Goal: Task Accomplishment & Management: Manage account settings

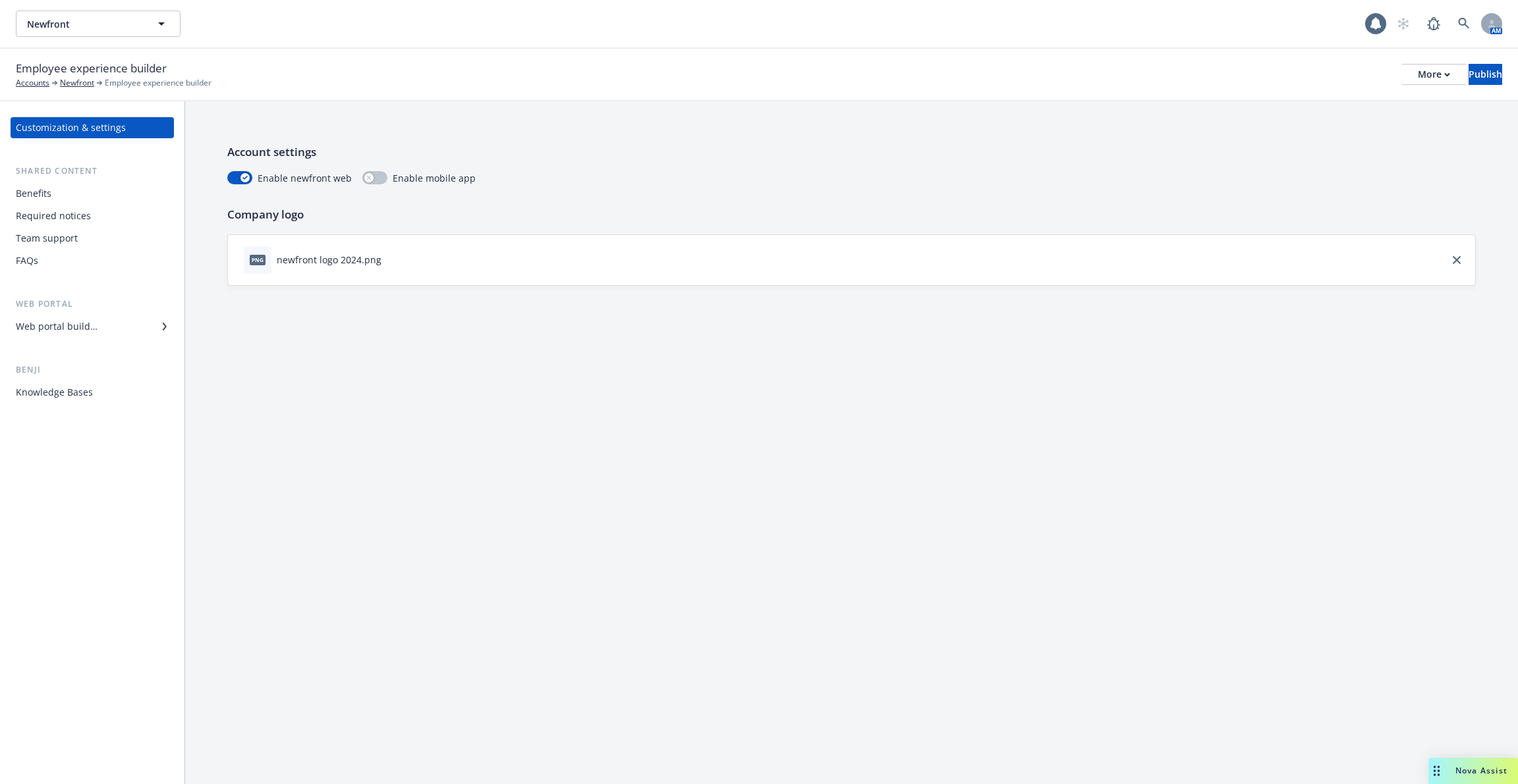
click at [91, 322] on div "Web portal builder" at bounding box center [56, 326] width 81 height 21
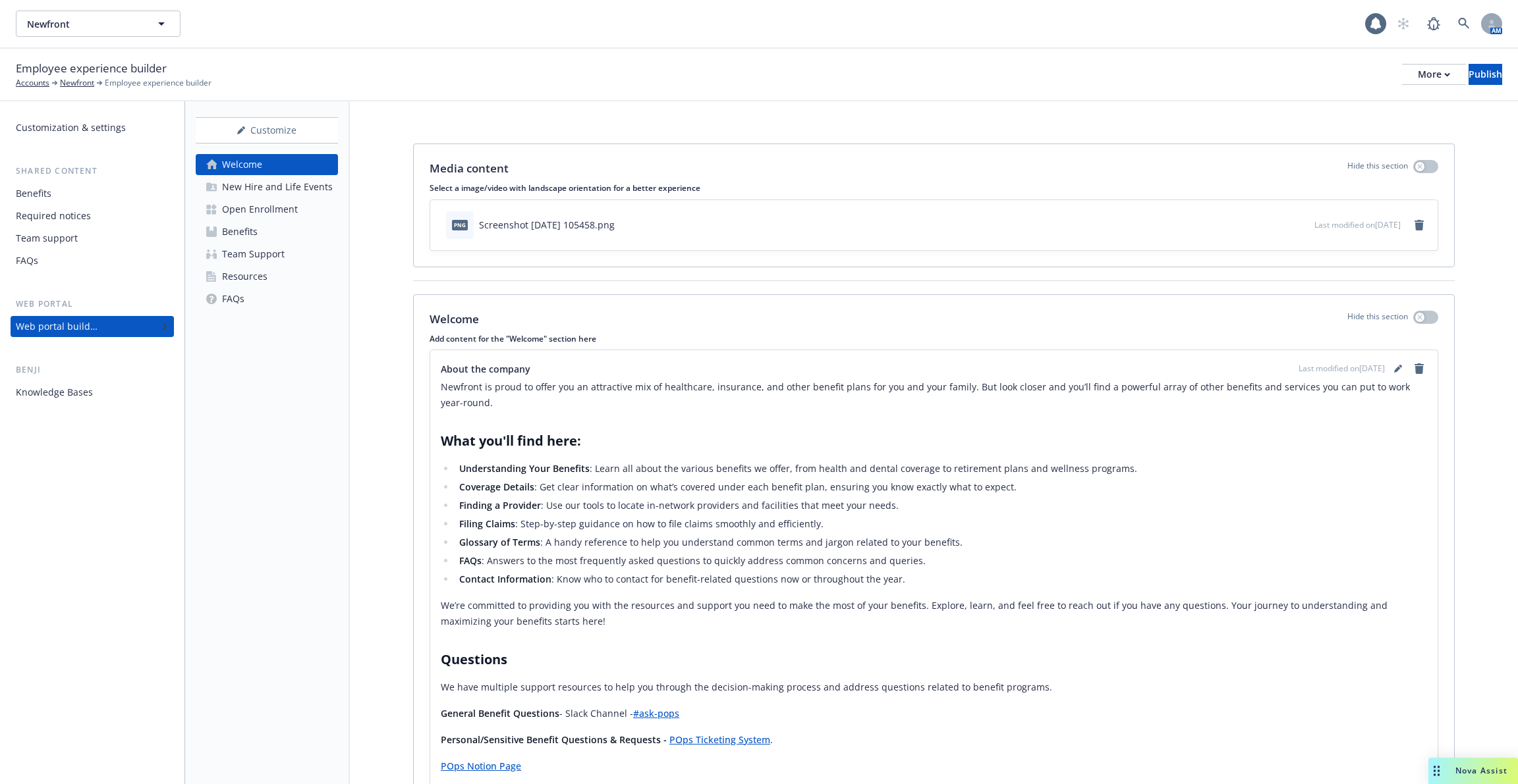
scroll to position [74, 0]
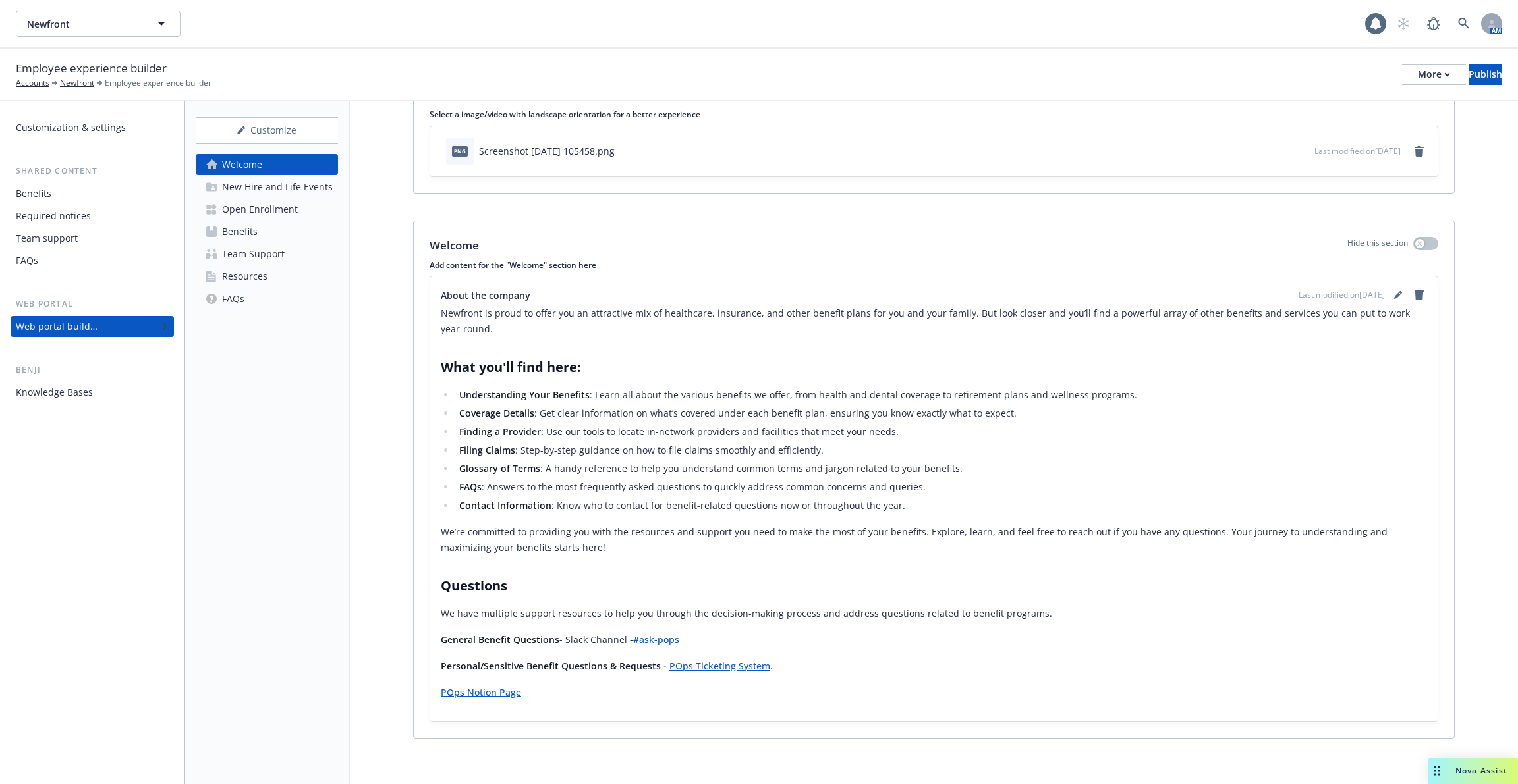
click at [280, 304] on link "FAQs" at bounding box center [266, 299] width 143 height 21
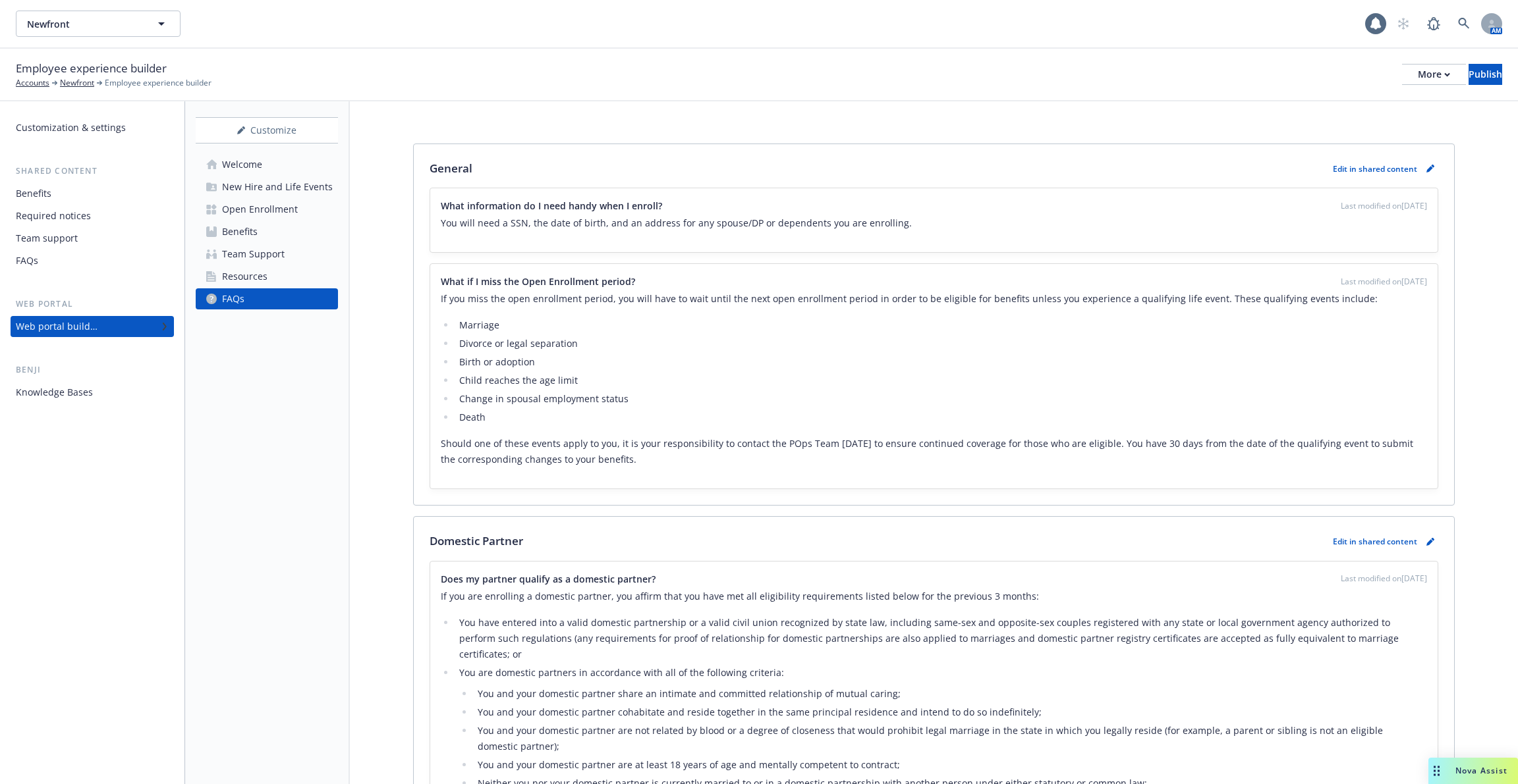
click at [278, 291] on link "FAQs" at bounding box center [266, 299] width 143 height 21
click at [74, 90] on div "Employee experience builder Accounts Newfront Employee experience builder More …" at bounding box center [759, 75] width 1518 height 53
click at [74, 81] on link "Newfront" at bounding box center [77, 83] width 34 height 12
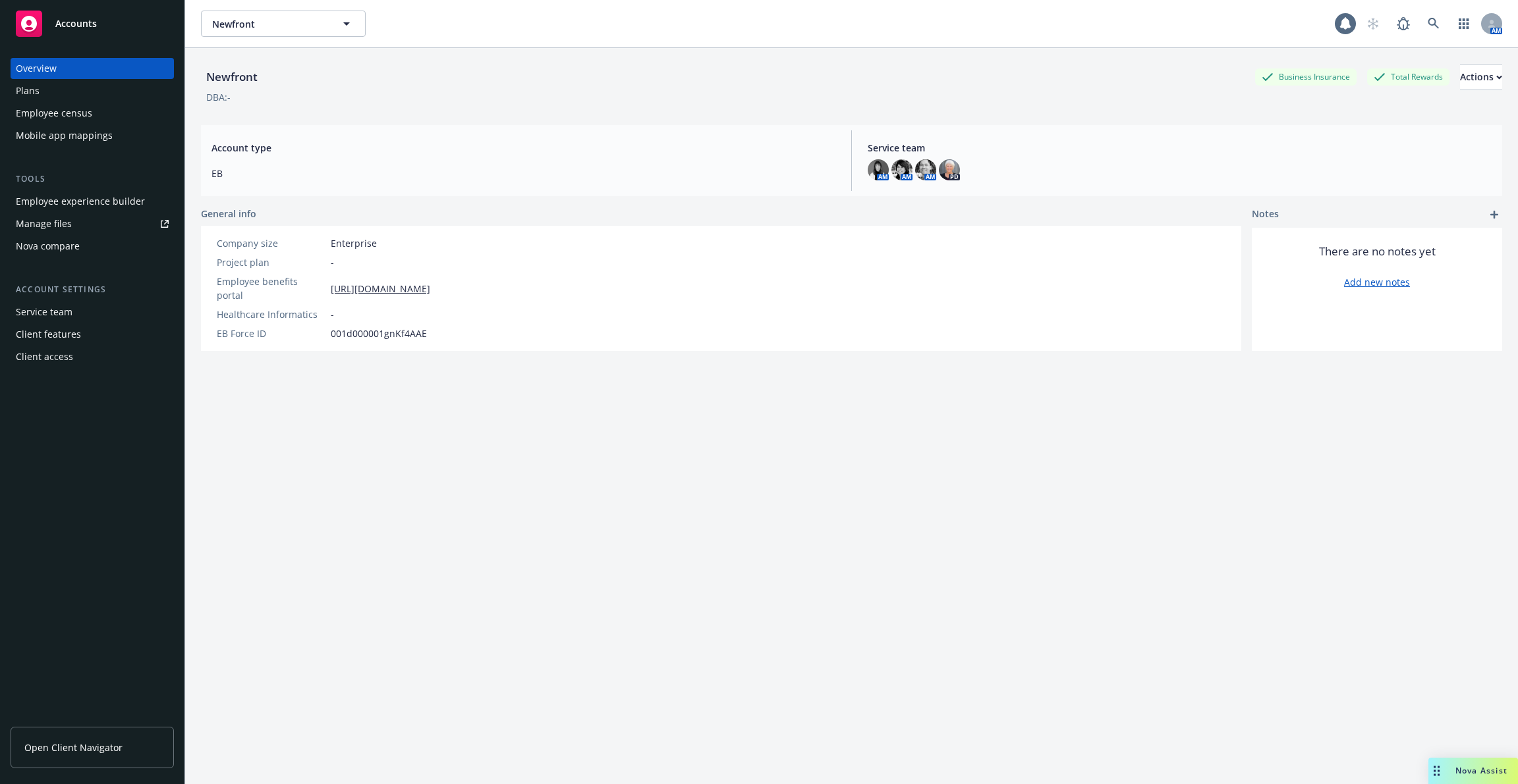
click at [85, 311] on div "Service team" at bounding box center [92, 312] width 153 height 21
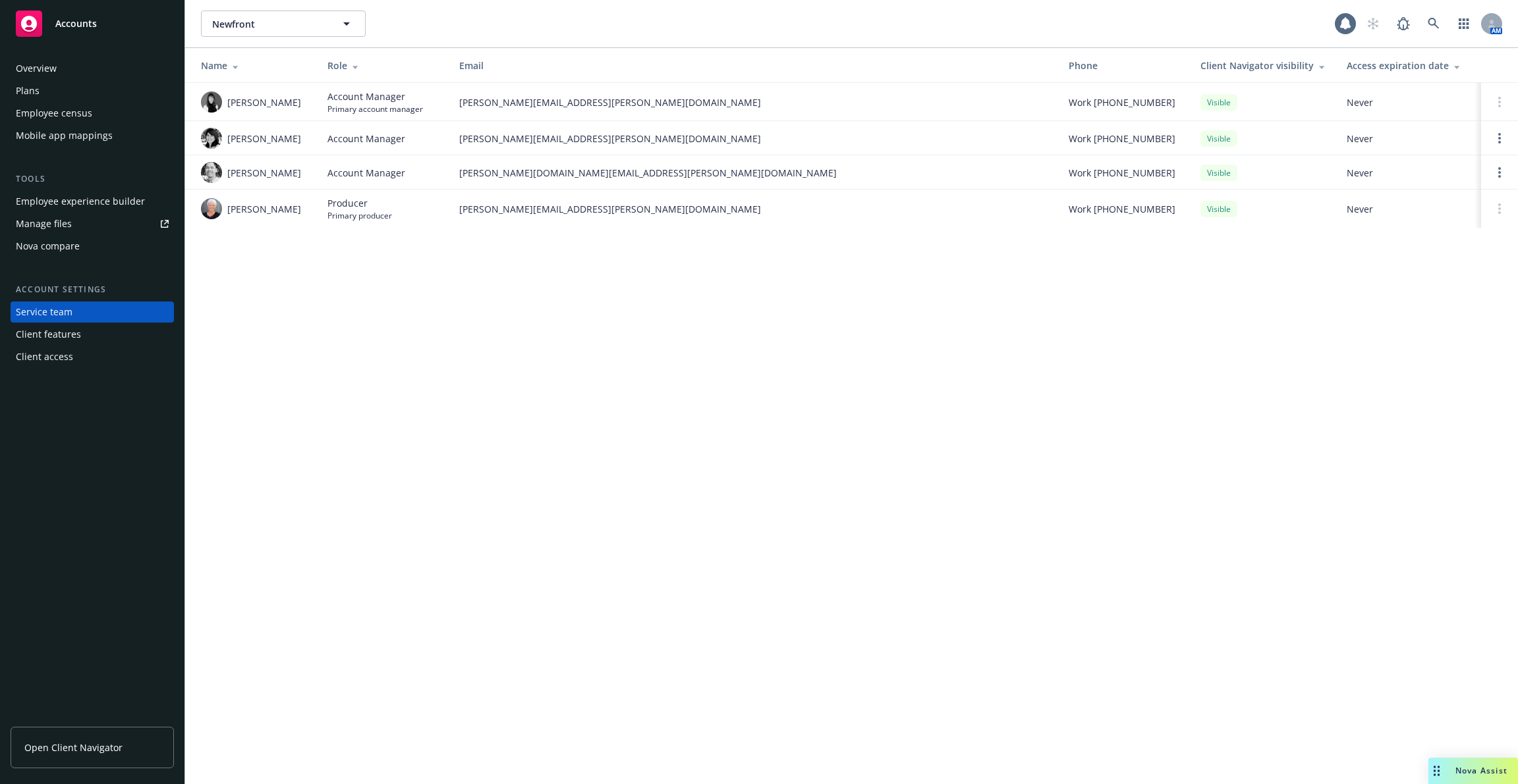
click at [82, 336] on div "Client features" at bounding box center [92, 335] width 153 height 21
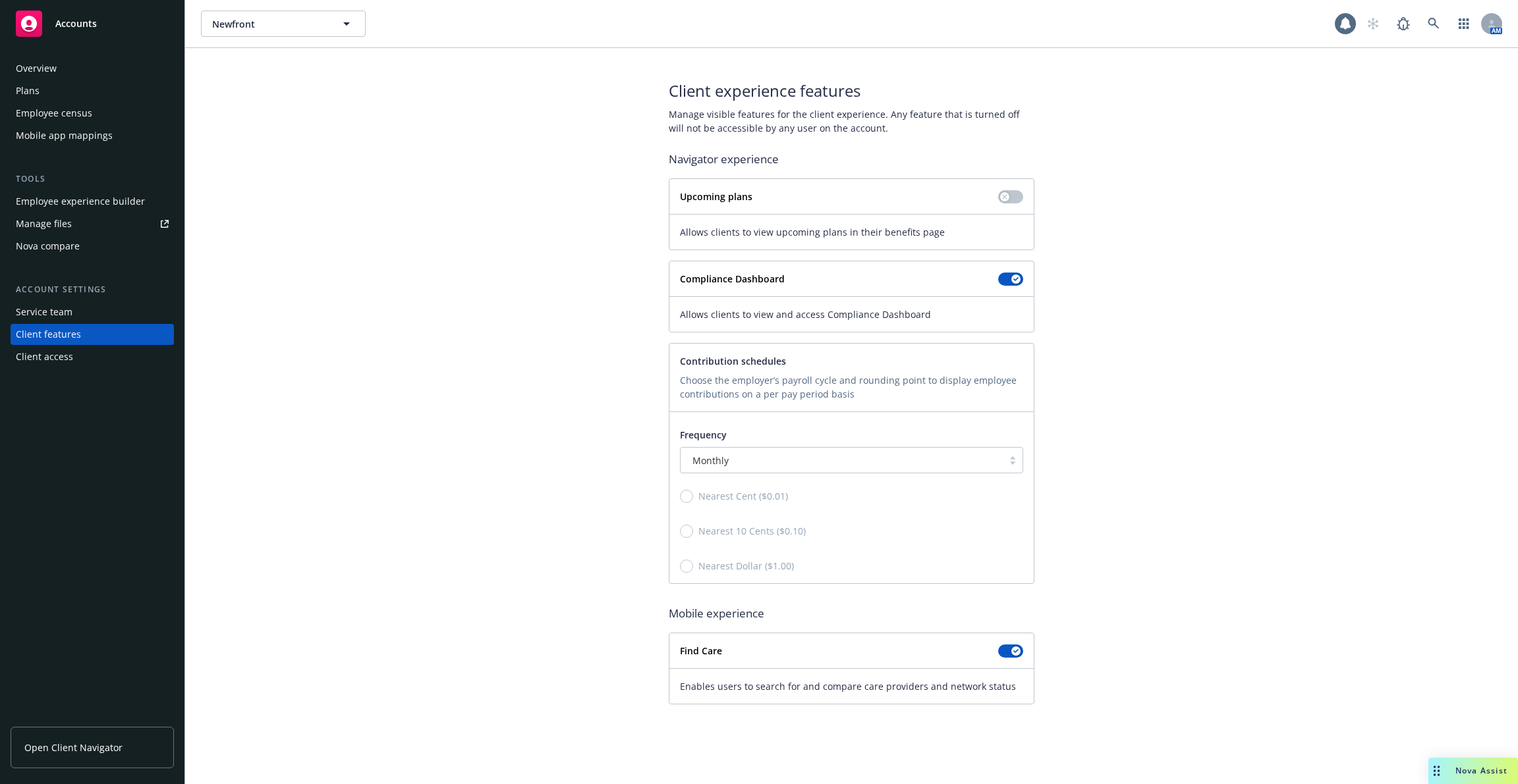
click at [92, 201] on div "Employee experience builder" at bounding box center [80, 202] width 129 height 21
click at [135, 116] on div "Employee census" at bounding box center [92, 113] width 153 height 21
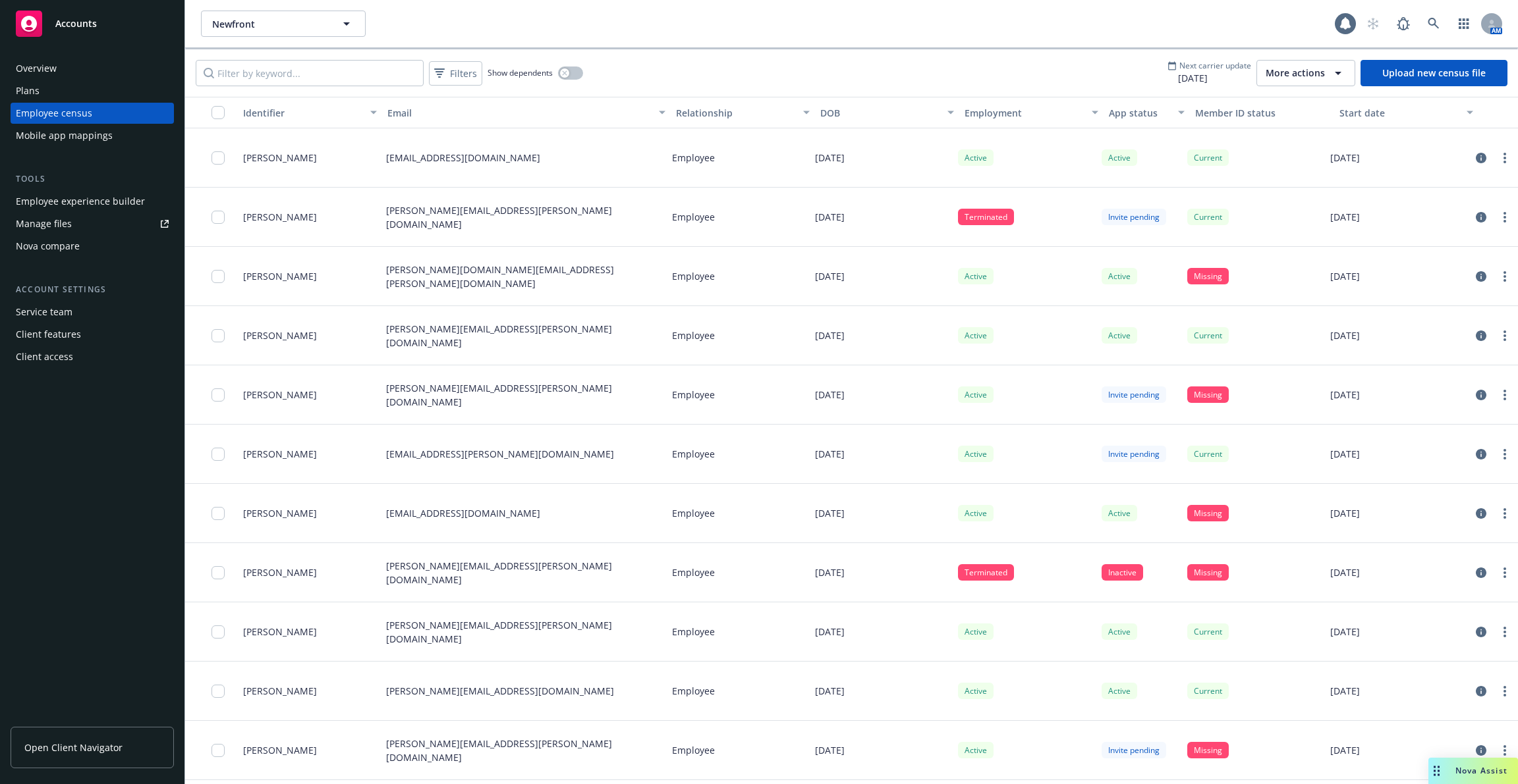
click at [124, 136] on div "Mobile app mappings" at bounding box center [92, 136] width 153 height 21
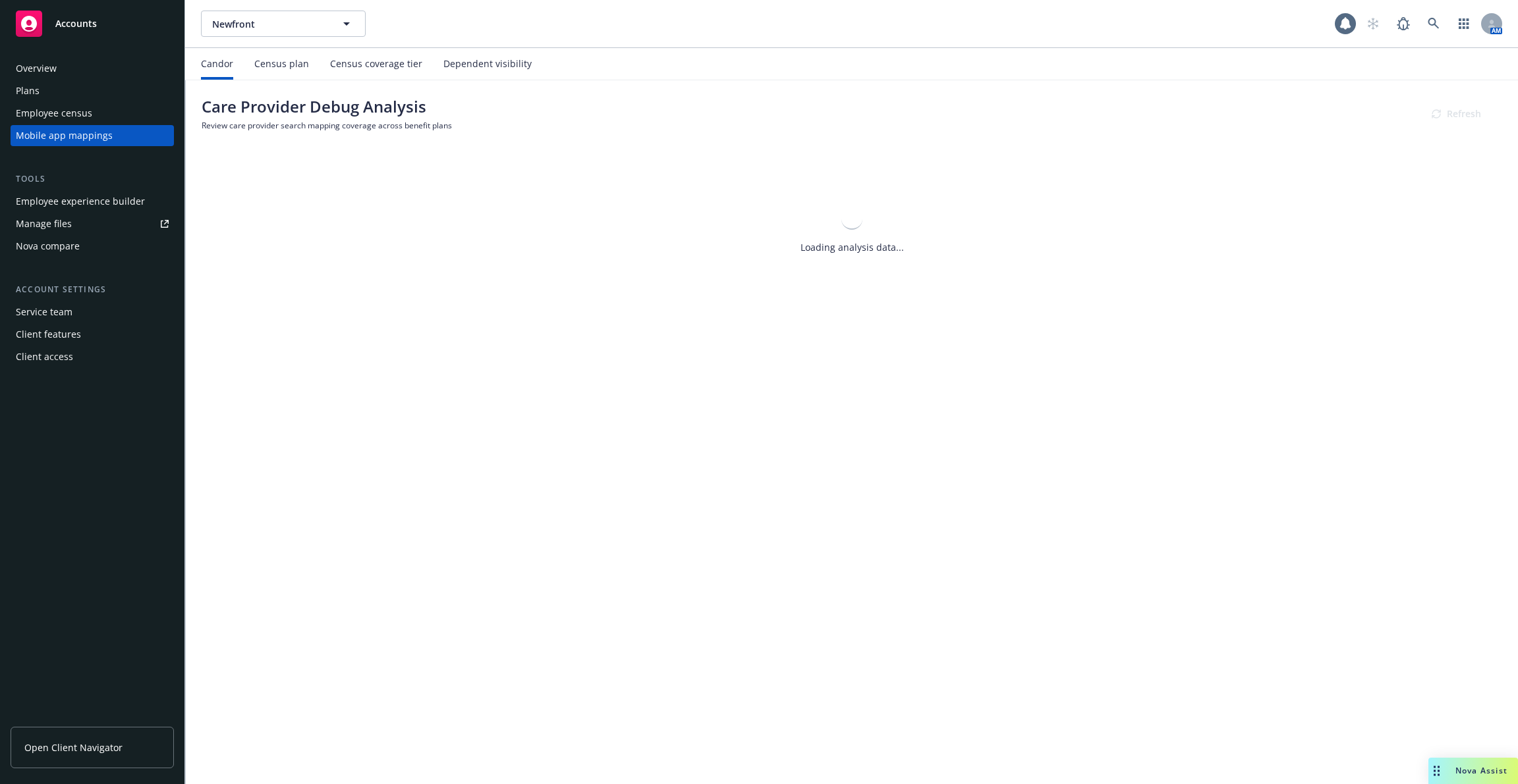
click at [99, 331] on div "Client features" at bounding box center [92, 335] width 153 height 21
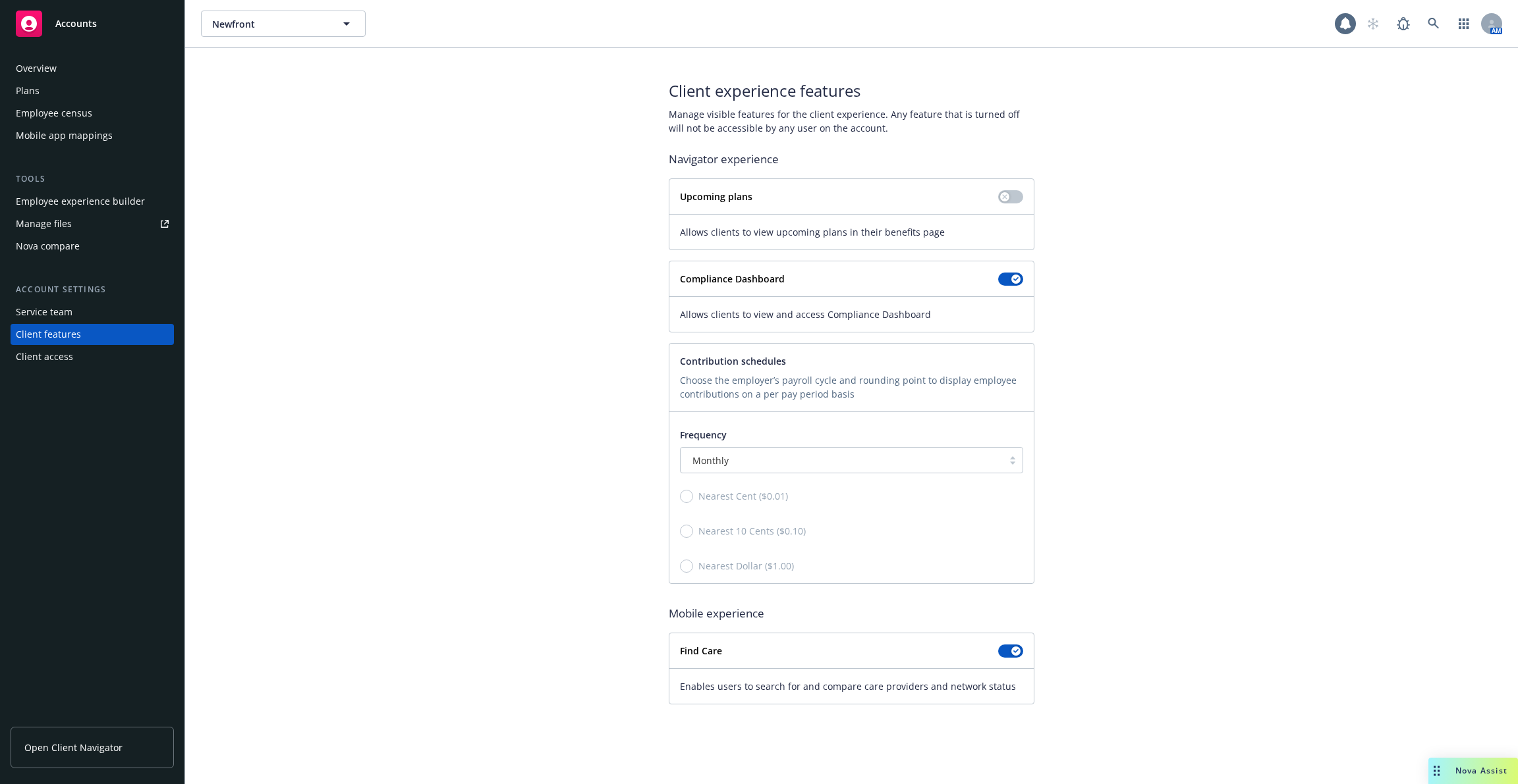
click at [99, 353] on div "Client access" at bounding box center [92, 357] width 153 height 21
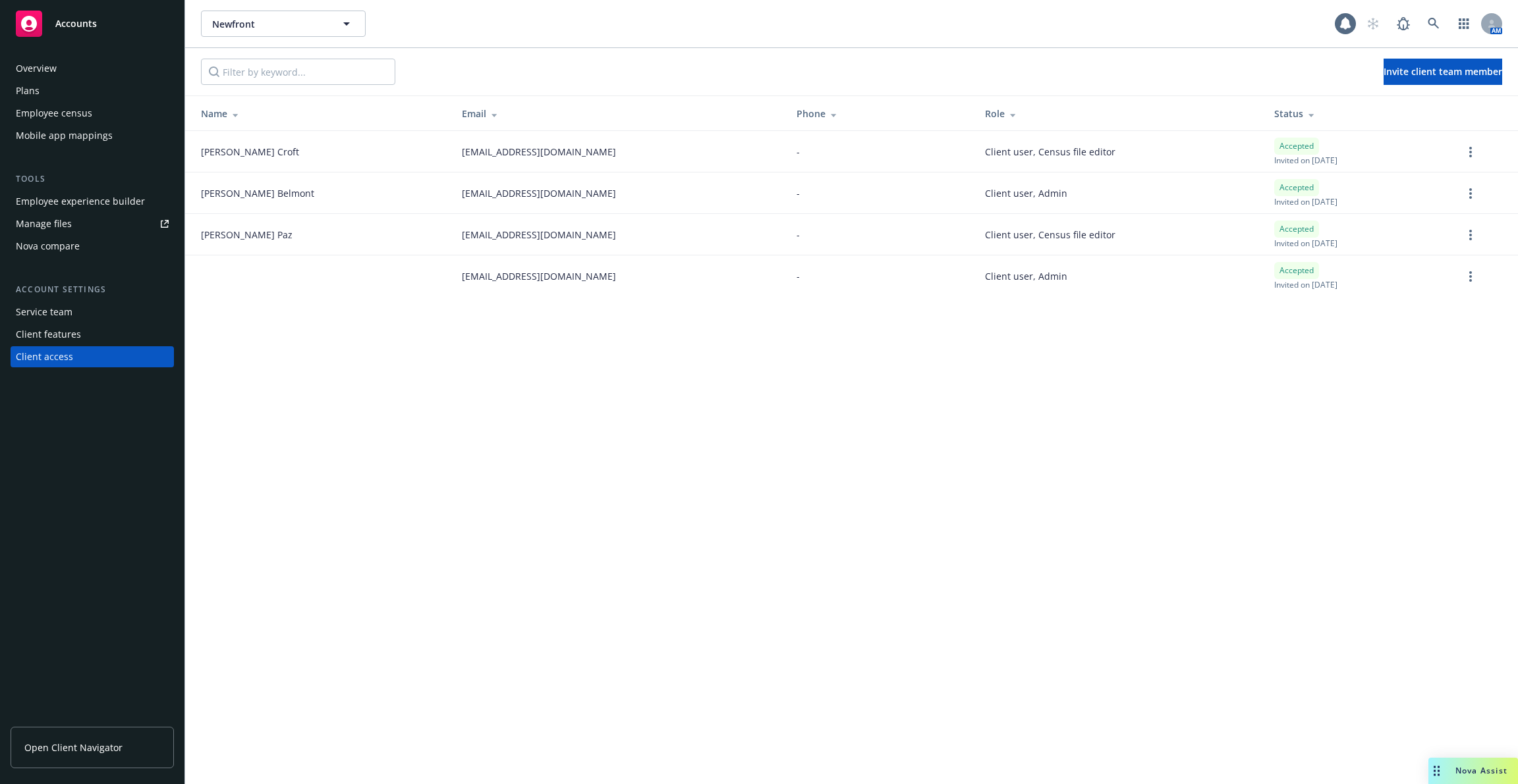
click at [113, 325] on div "Client features" at bounding box center [92, 335] width 153 height 21
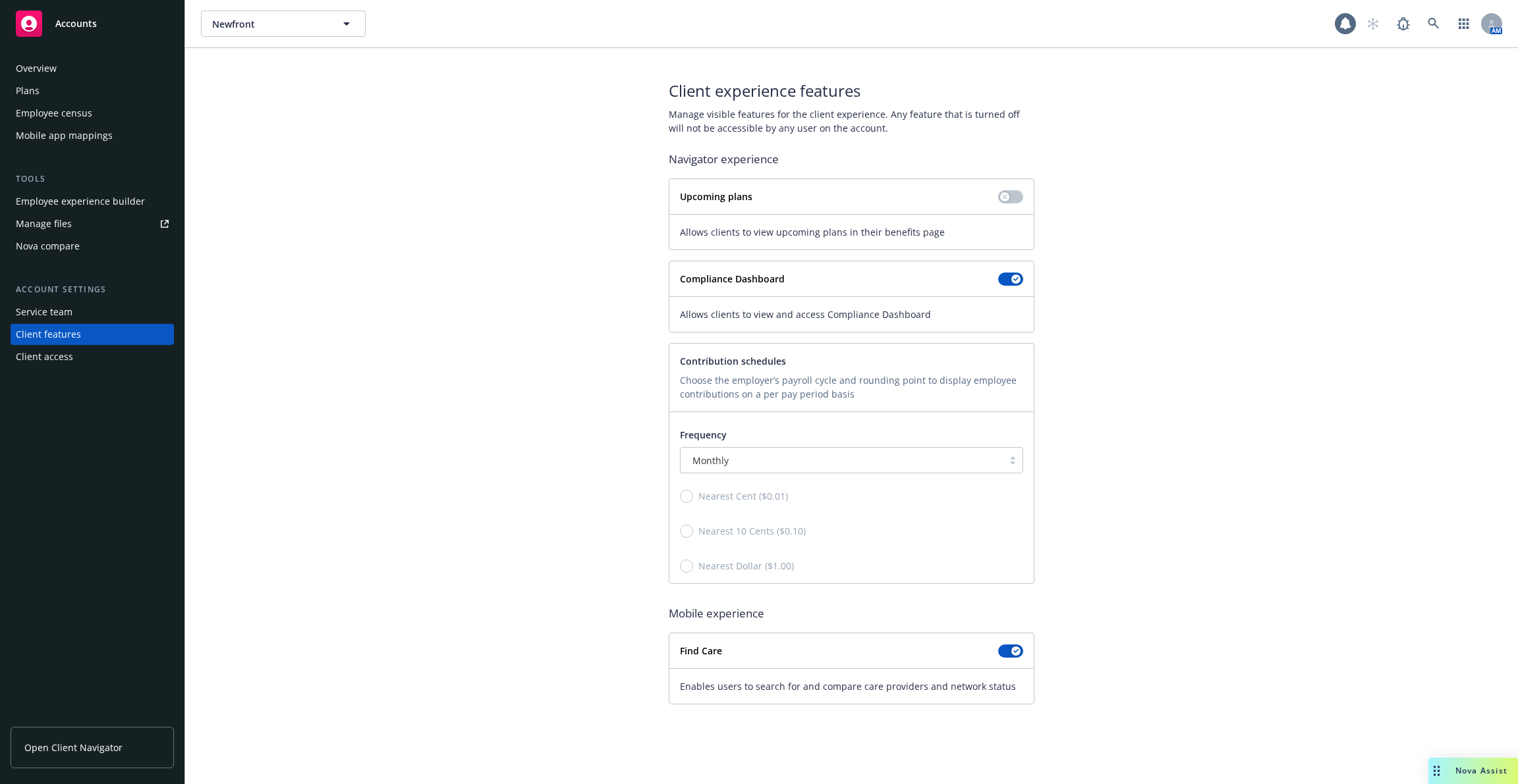
click at [108, 250] on div "Nova compare" at bounding box center [92, 247] width 153 height 21
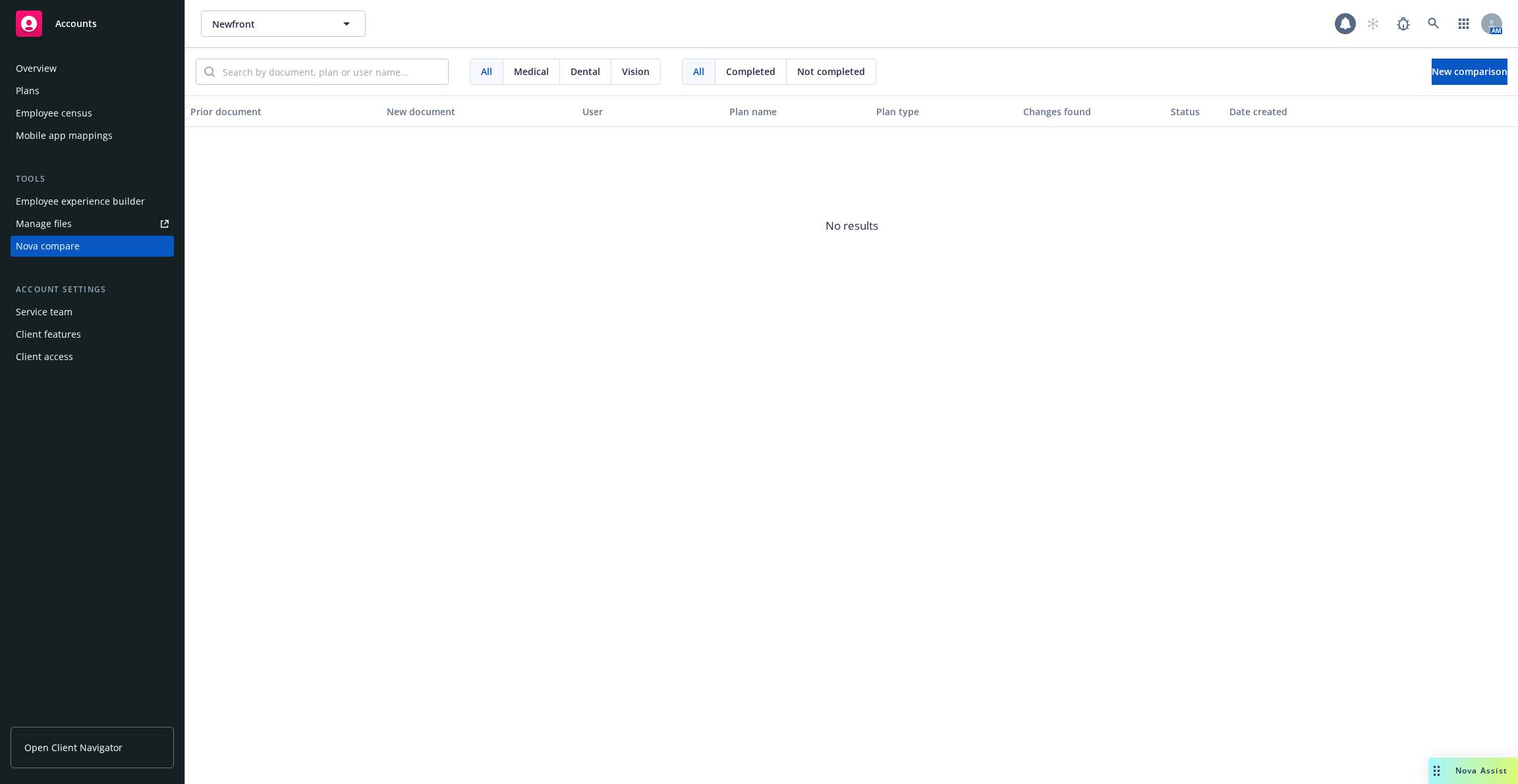
click at [68, 100] on div "Plans" at bounding box center [92, 91] width 153 height 21
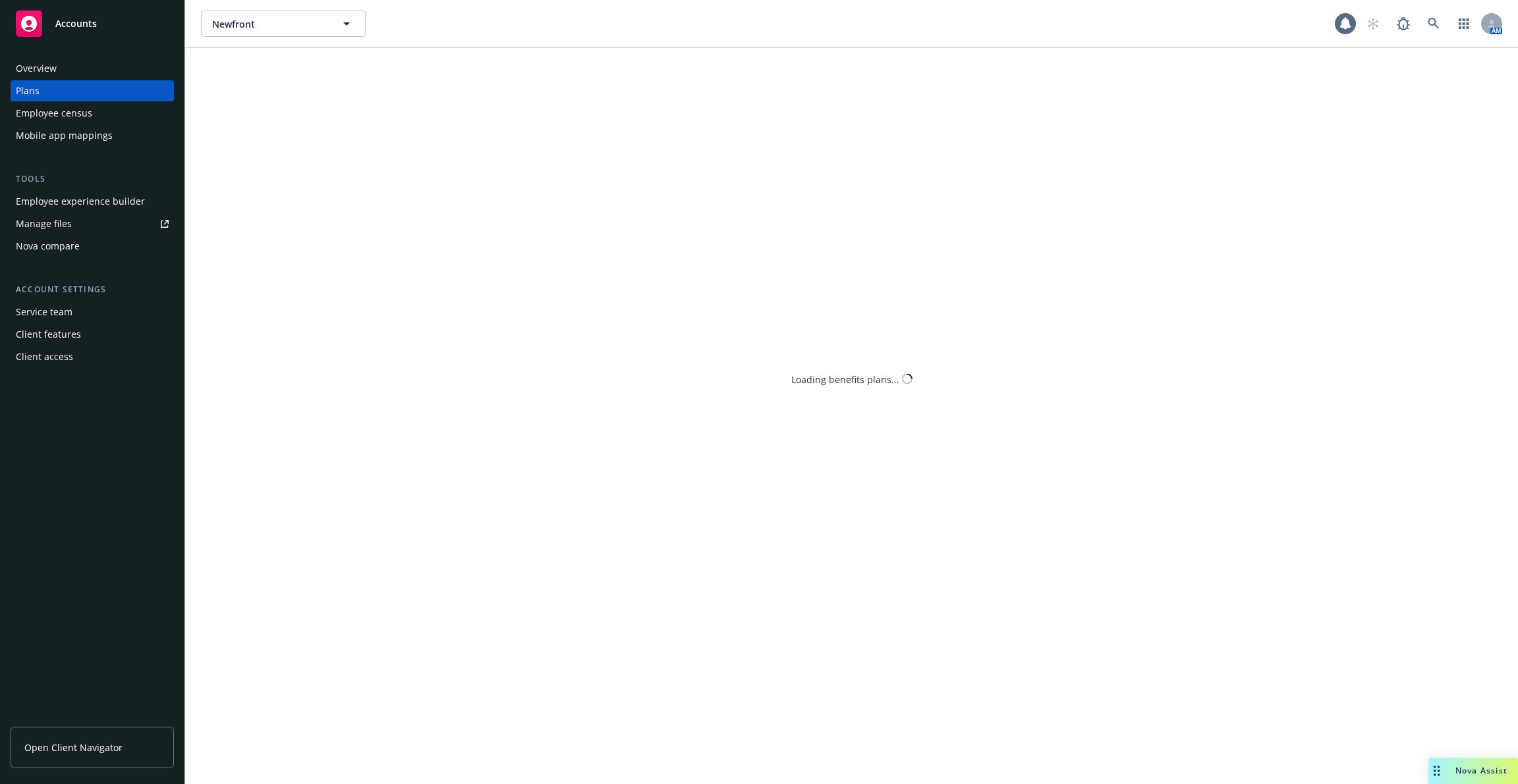
click at [63, 59] on div "Overview" at bounding box center [92, 68] width 153 height 21
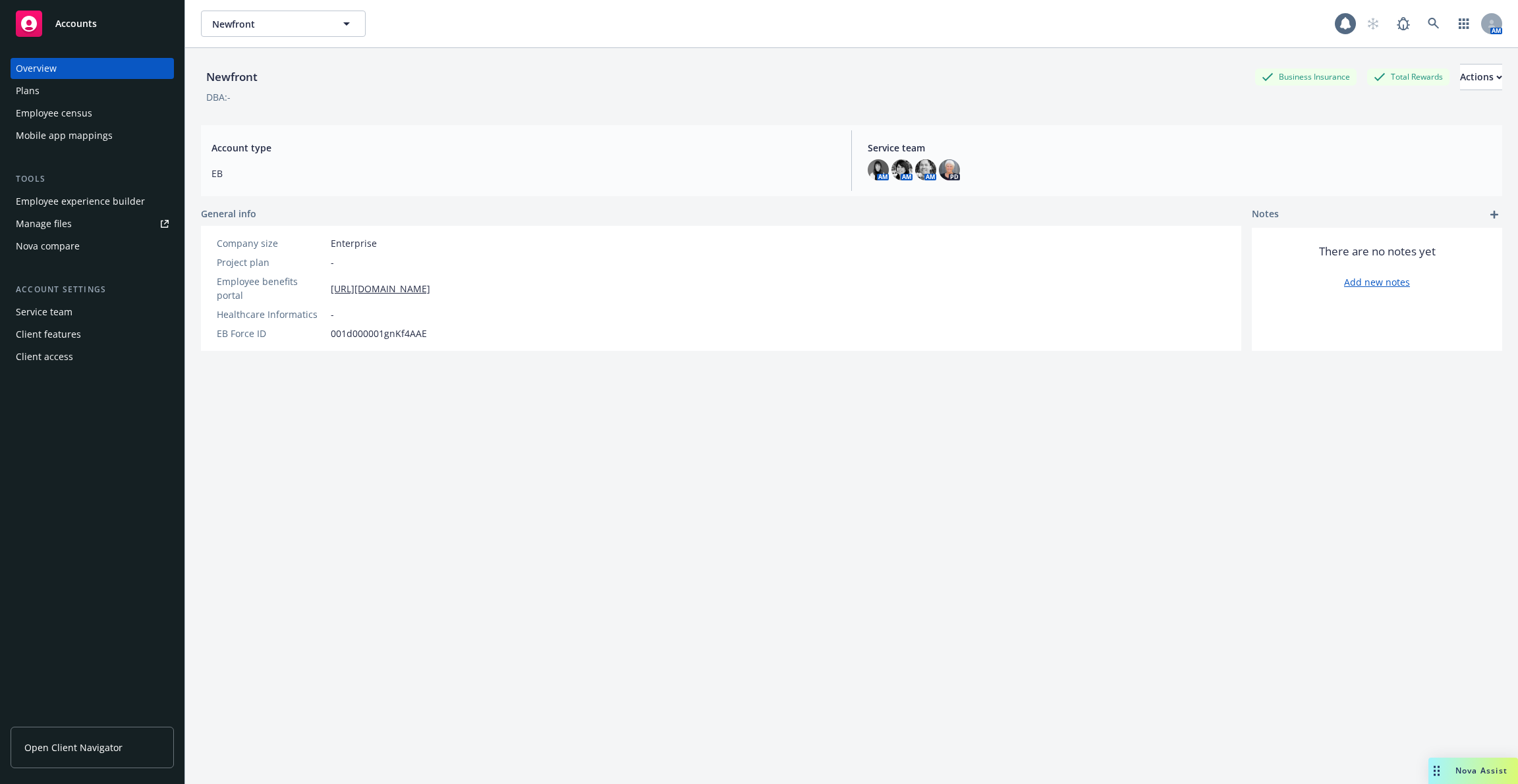
click at [65, 81] on div "Plans" at bounding box center [92, 91] width 153 height 21
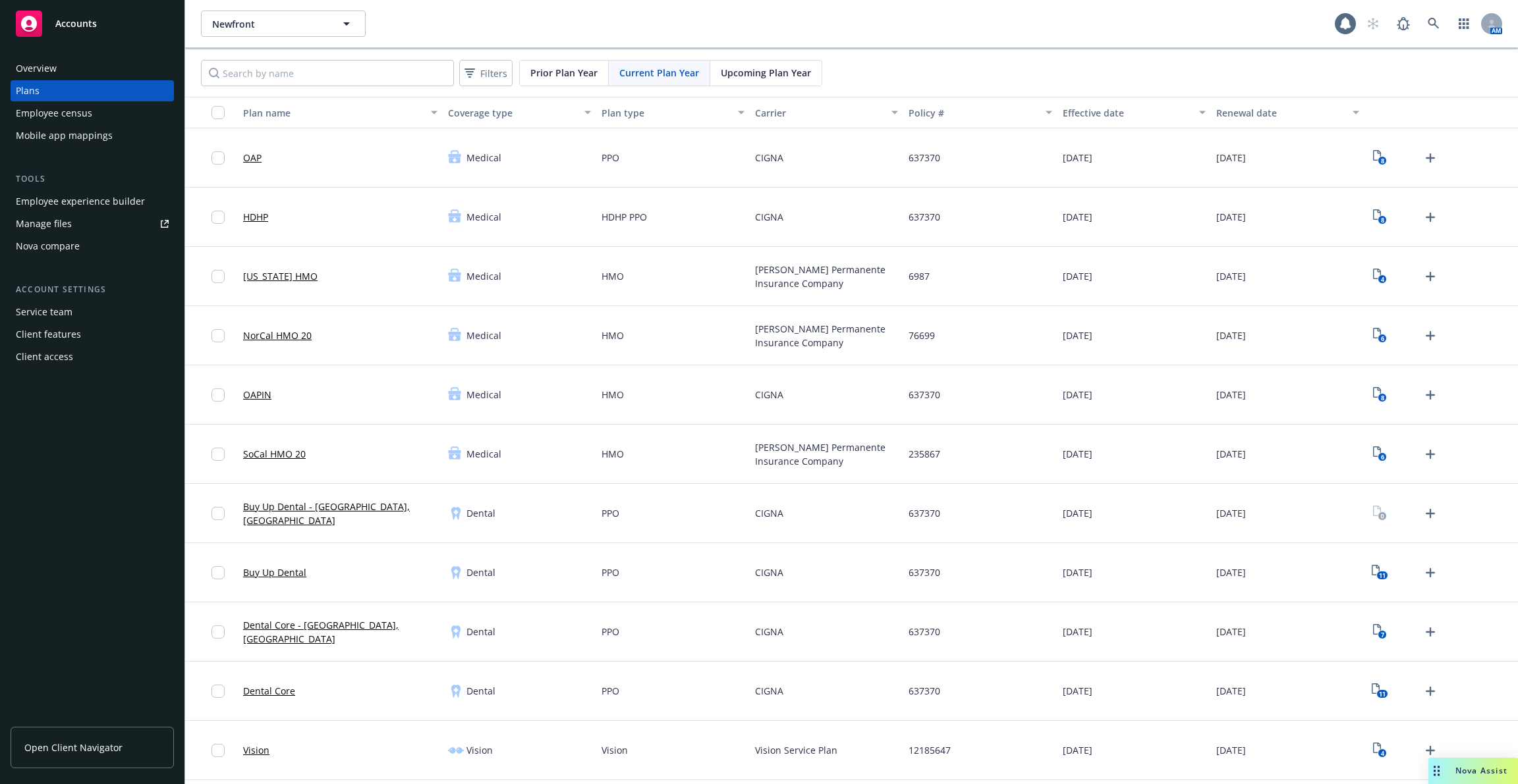
click at [74, 109] on div "Employee census" at bounding box center [54, 113] width 77 height 21
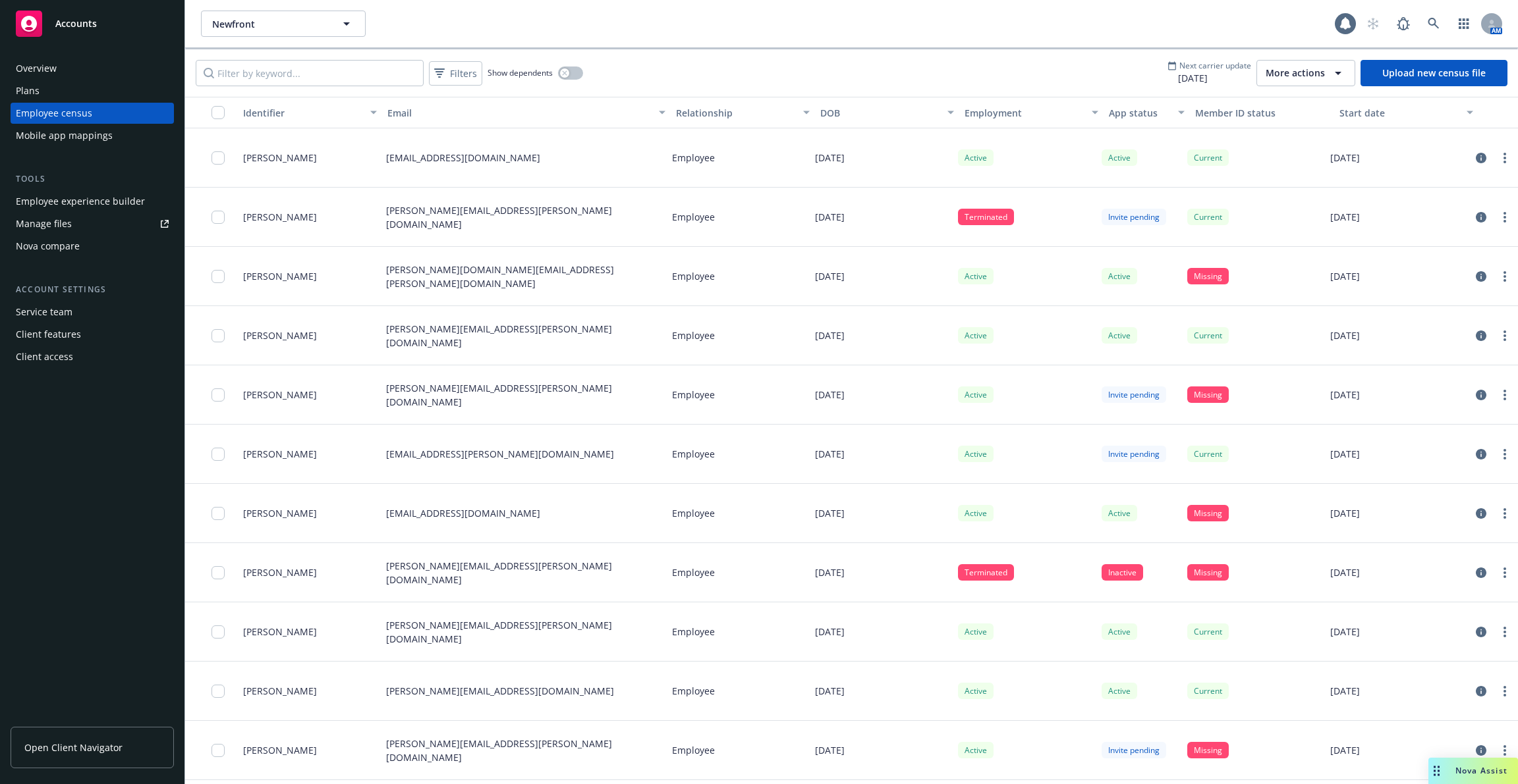
click at [90, 138] on div "Mobile app mappings" at bounding box center [64, 136] width 97 height 21
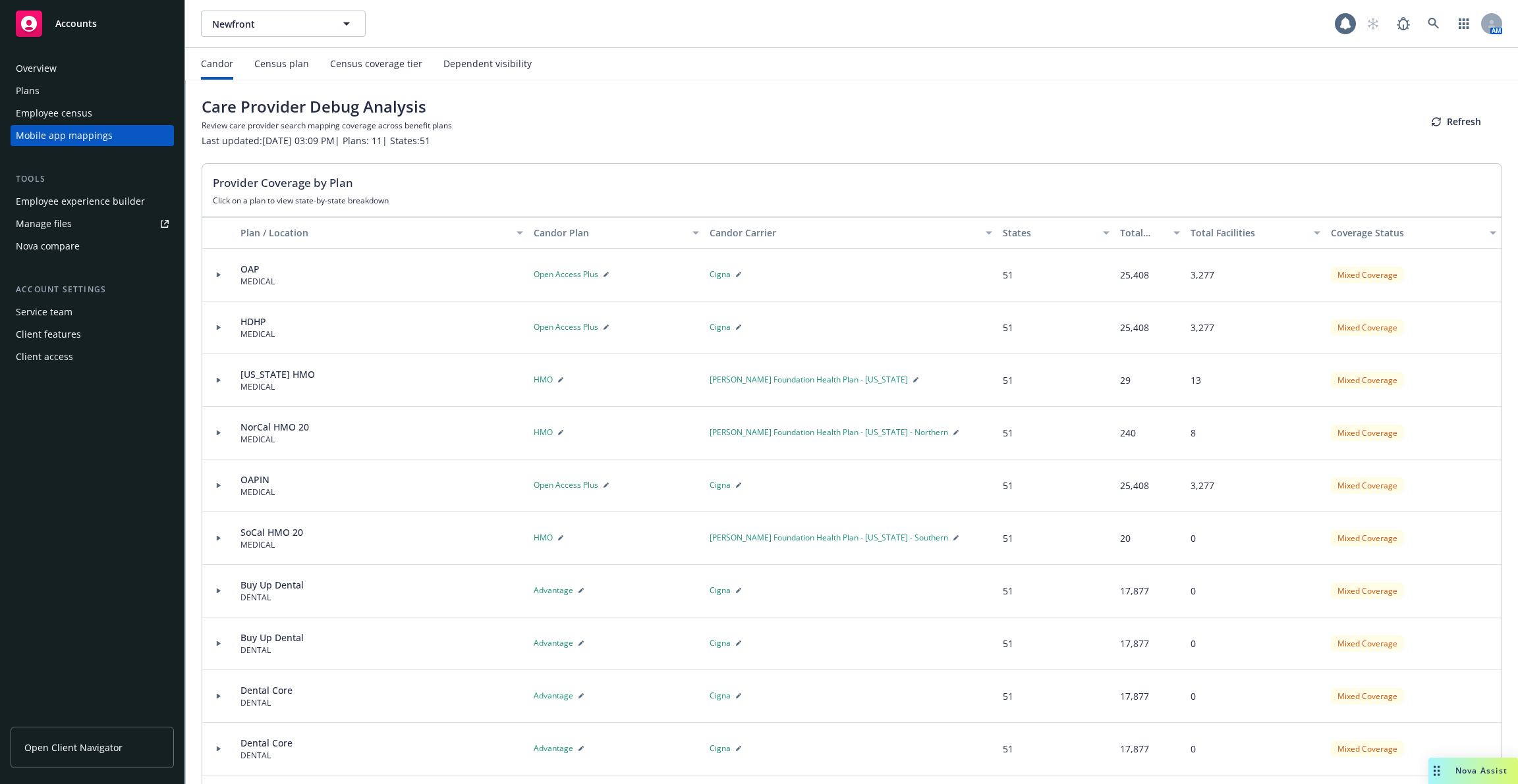
click at [298, 60] on div "Census plan" at bounding box center [281, 64] width 55 height 11
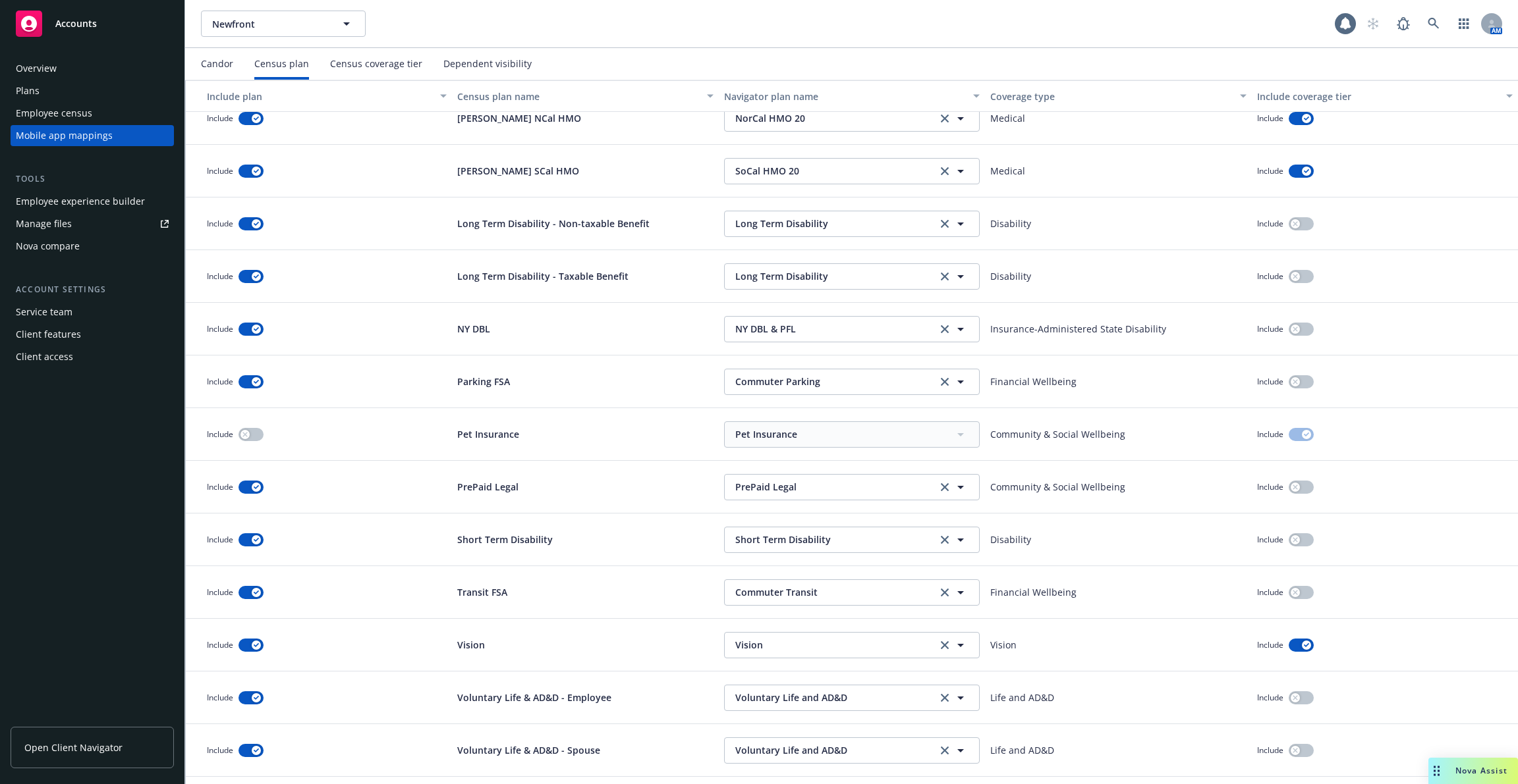
scroll to position [1118, 0]
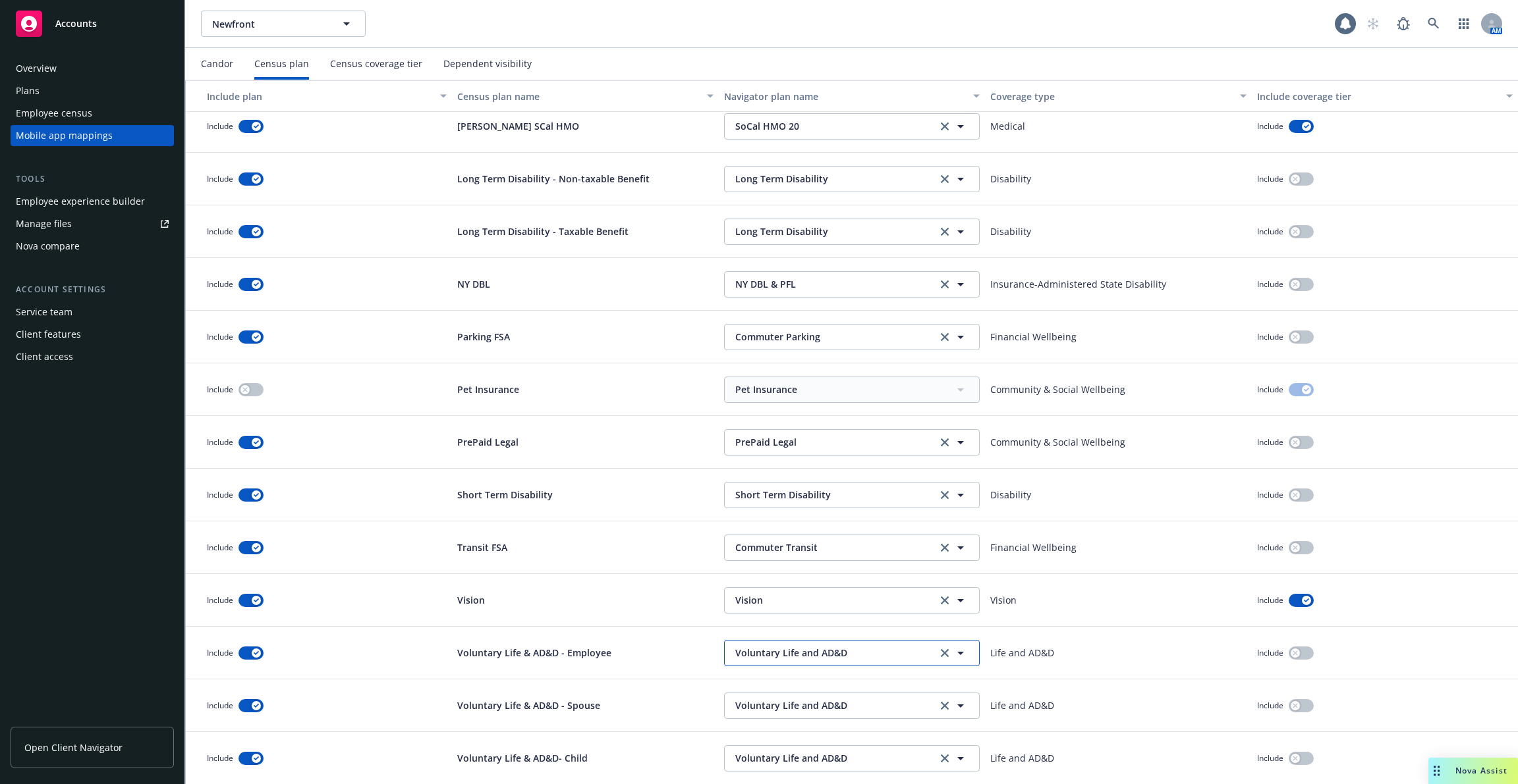
click at [868, 652] on span "Voluntary Life and AD&D" at bounding box center [833, 652] width 195 height 14
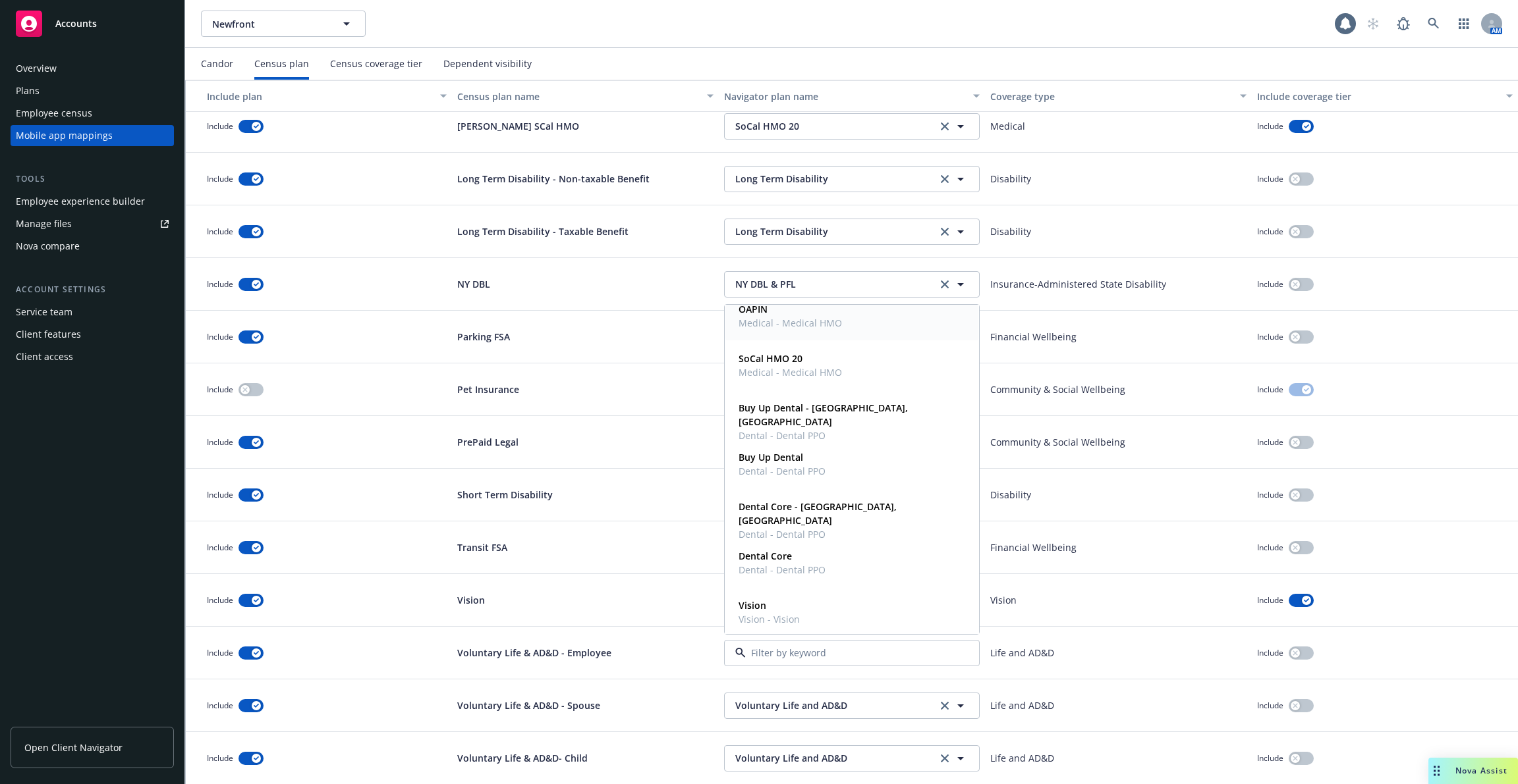
scroll to position [454, 0]
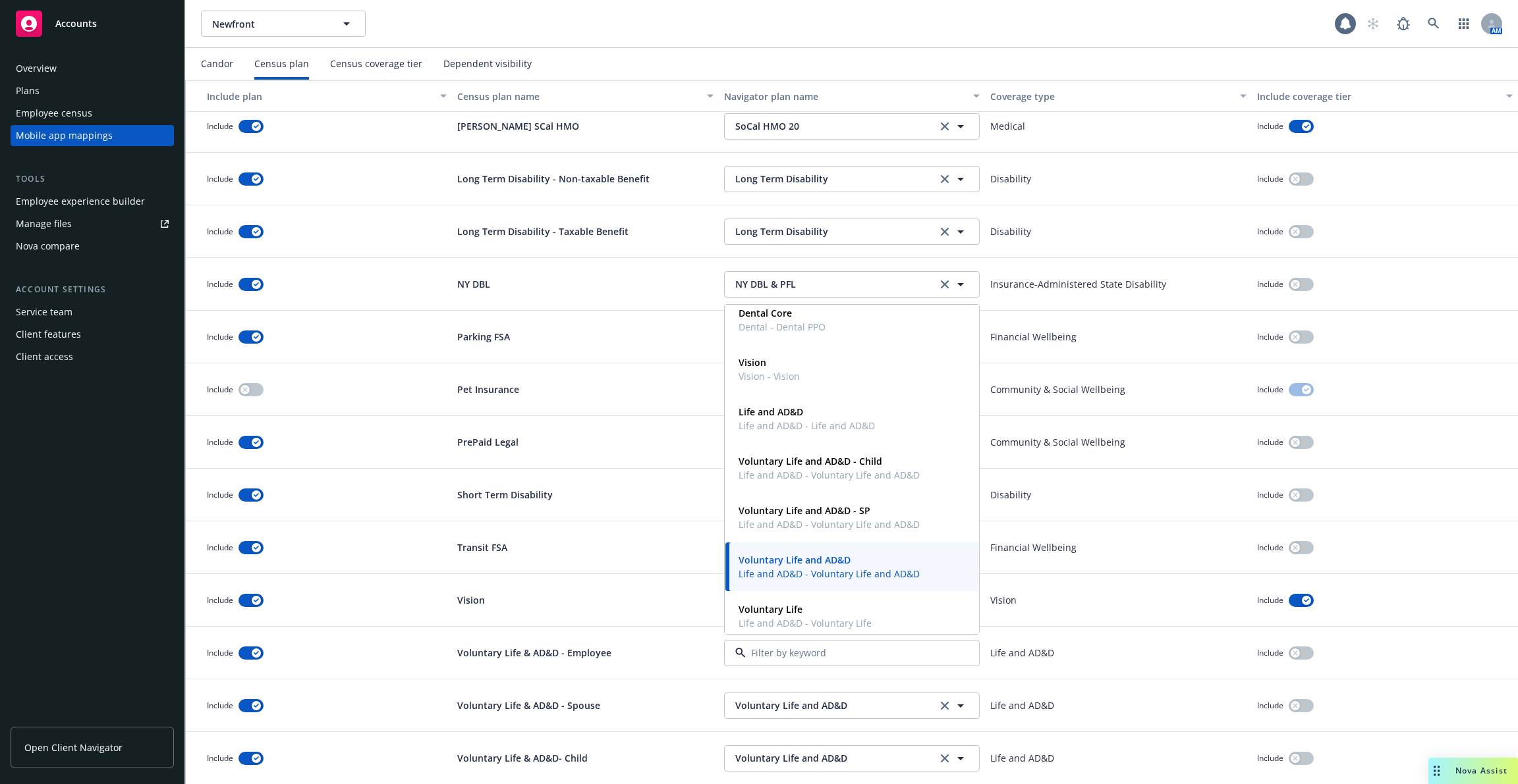
click at [866, 29] on div "Newfront Newfront" at bounding box center [768, 24] width 1134 height 26
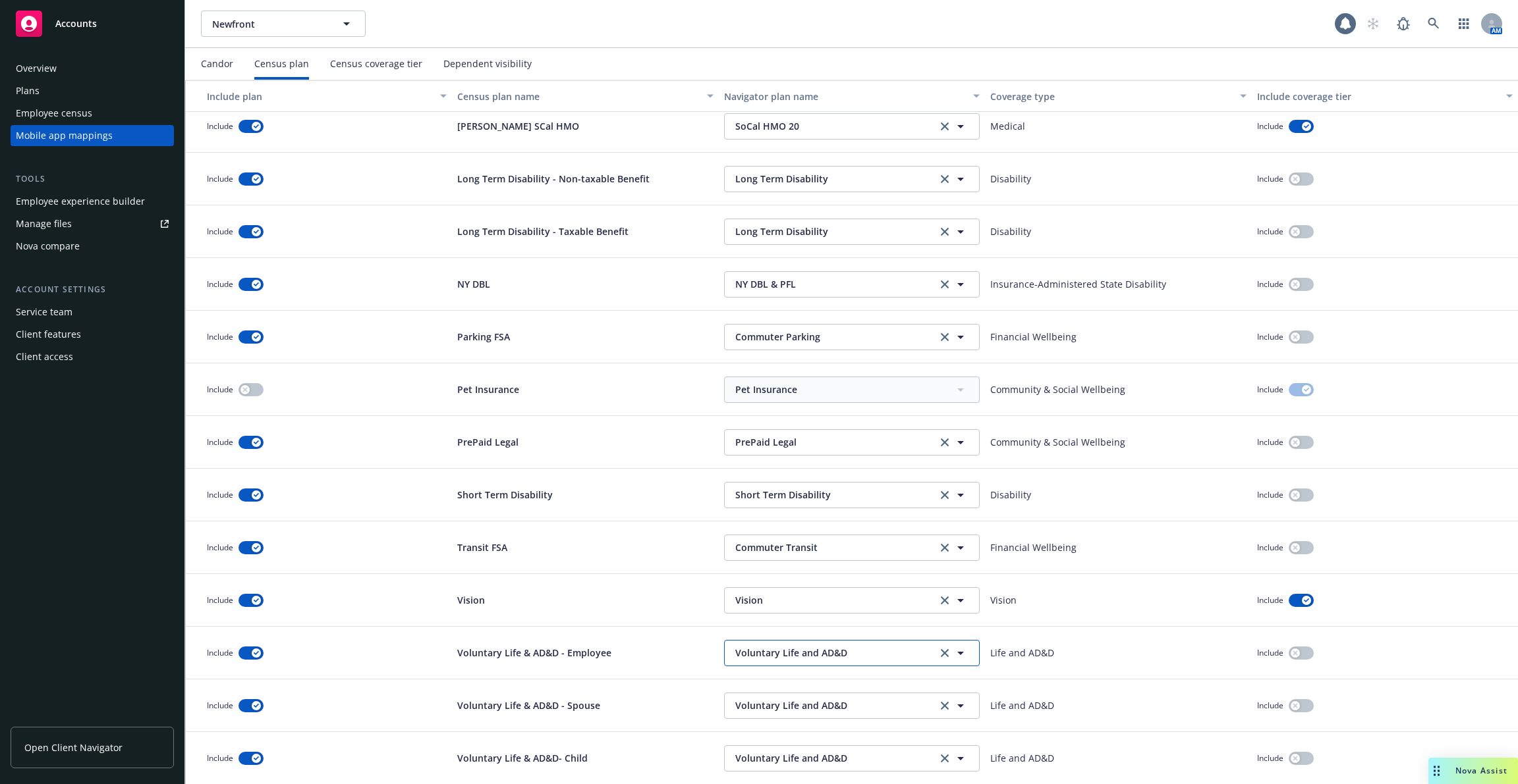
click at [866, 650] on span "Voluntary Life and AD&D" at bounding box center [833, 652] width 195 height 14
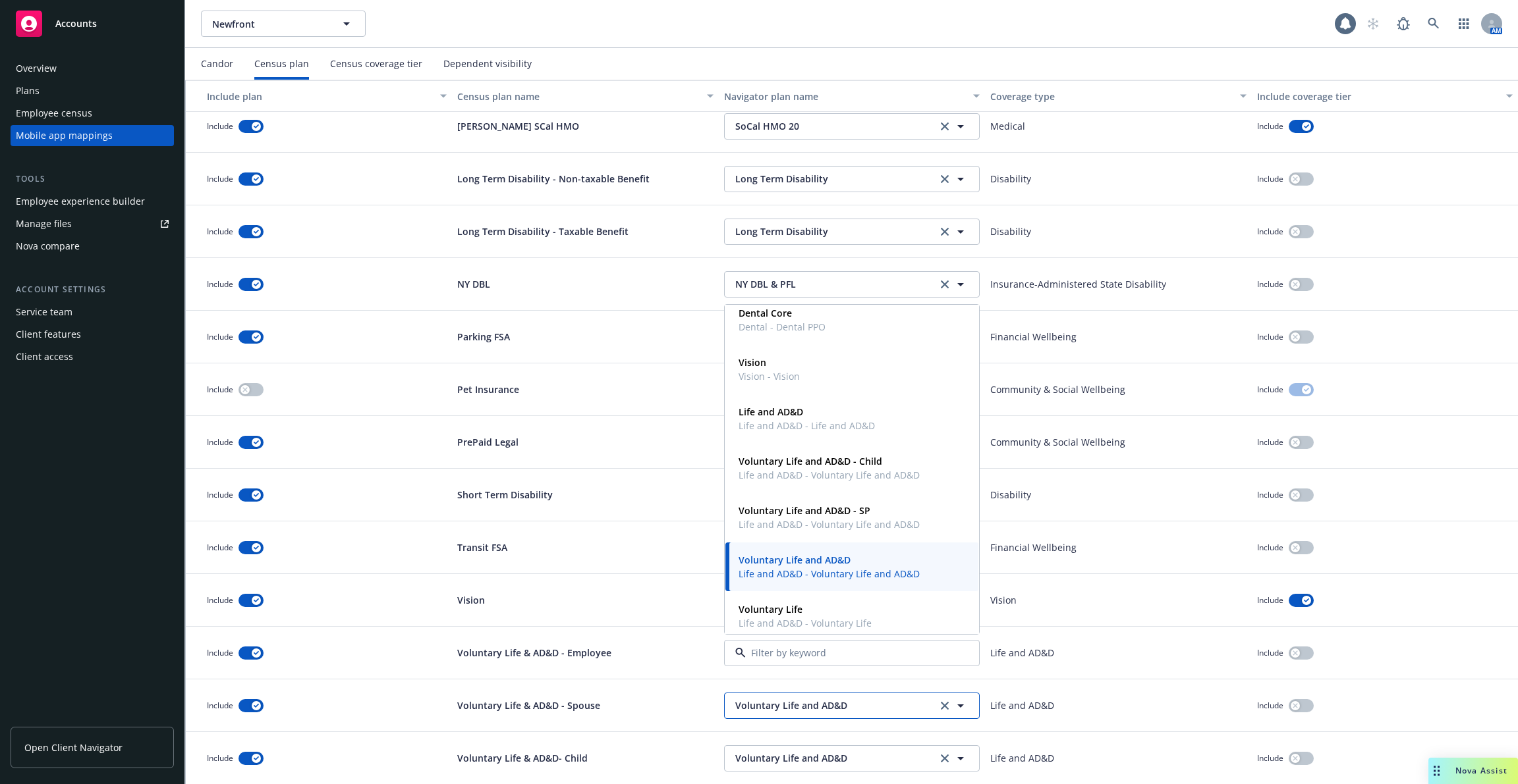
click at [862, 699] on span "Voluntary Life and AD&D" at bounding box center [833, 705] width 195 height 14
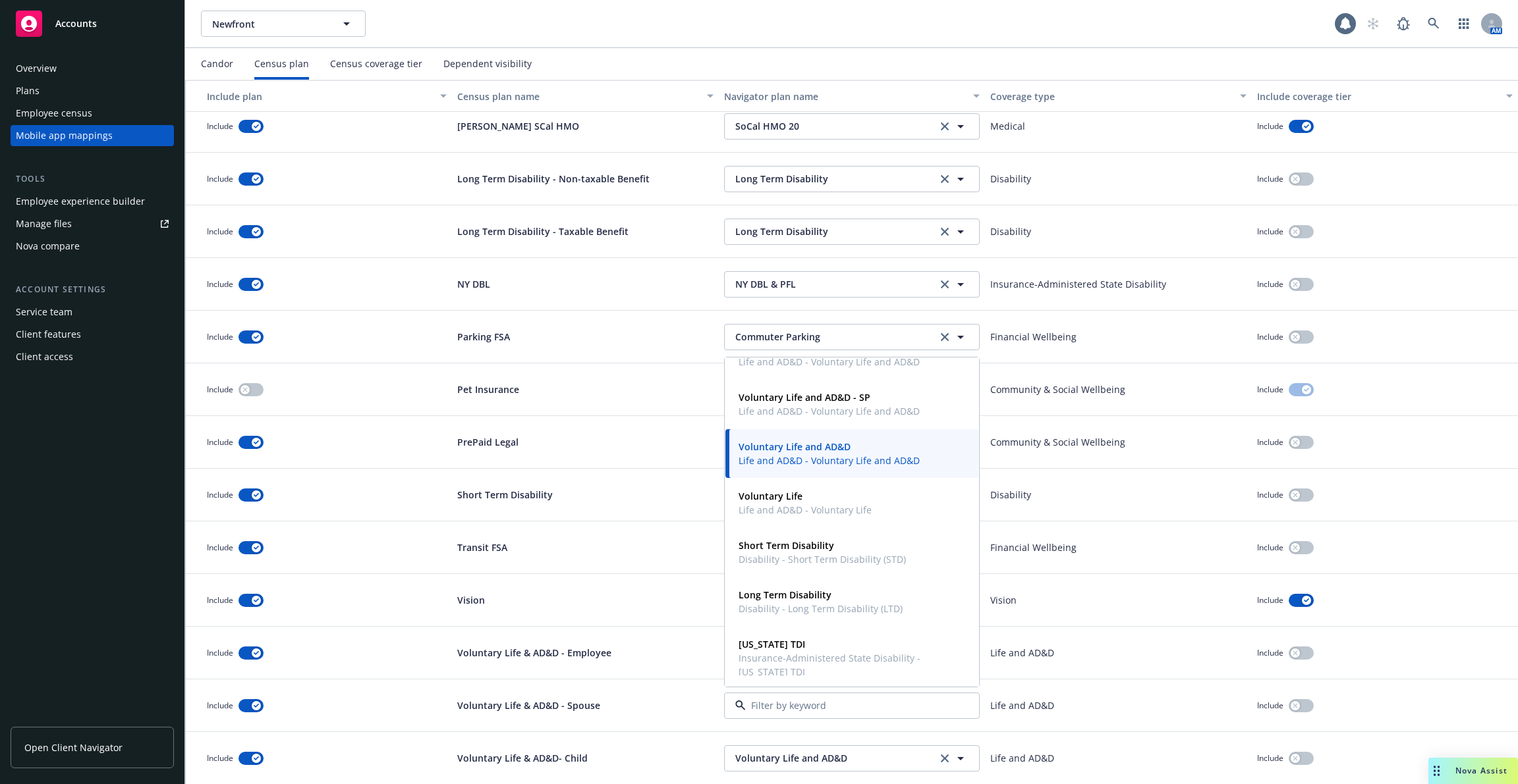
scroll to position [619, 0]
click at [865, 396] on strong "Voluntary Life and AD&D - SP" at bounding box center [805, 398] width 132 height 12
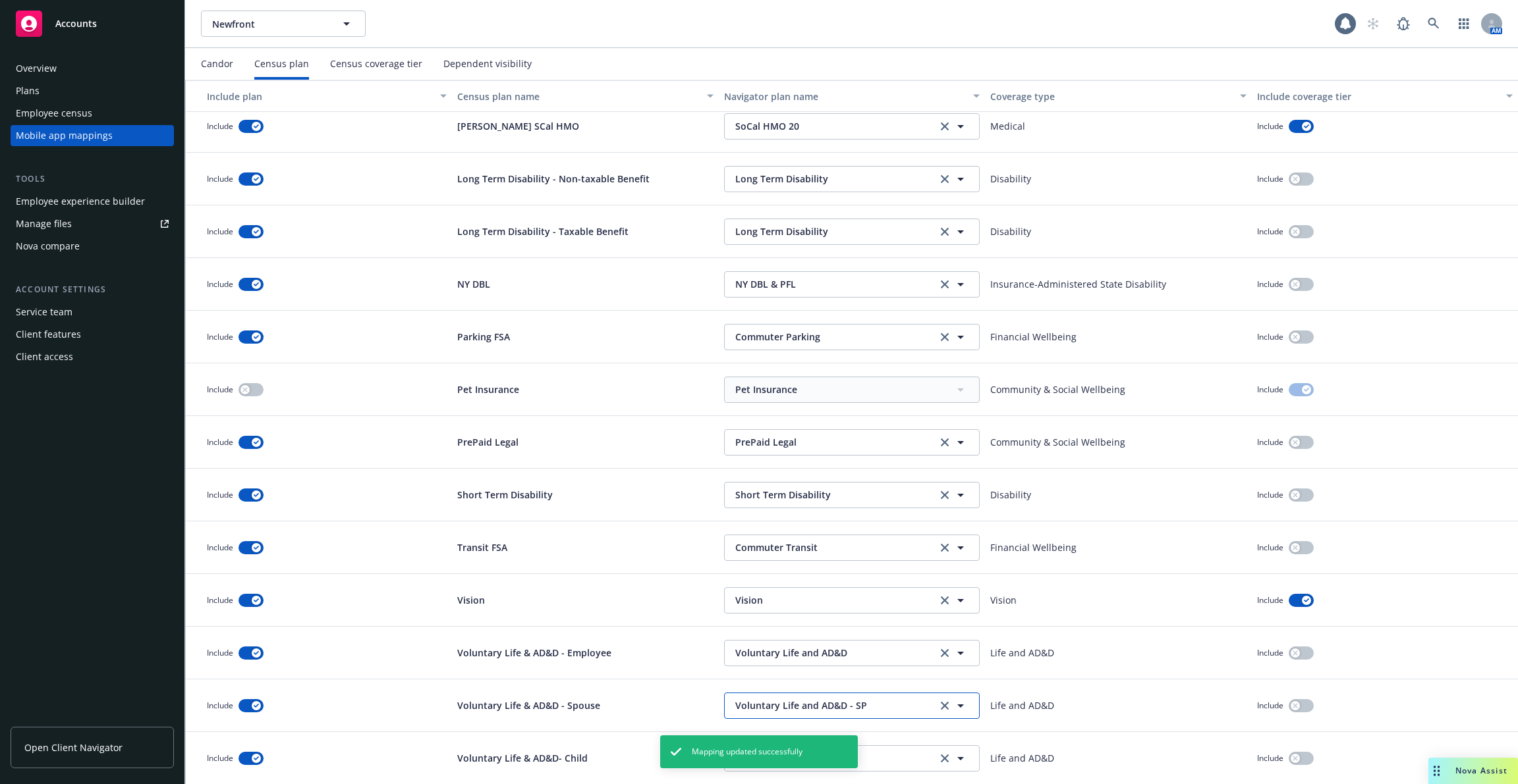
click at [856, 711] on span "Voluntary Life and AD&D - SP" at bounding box center [833, 705] width 195 height 14
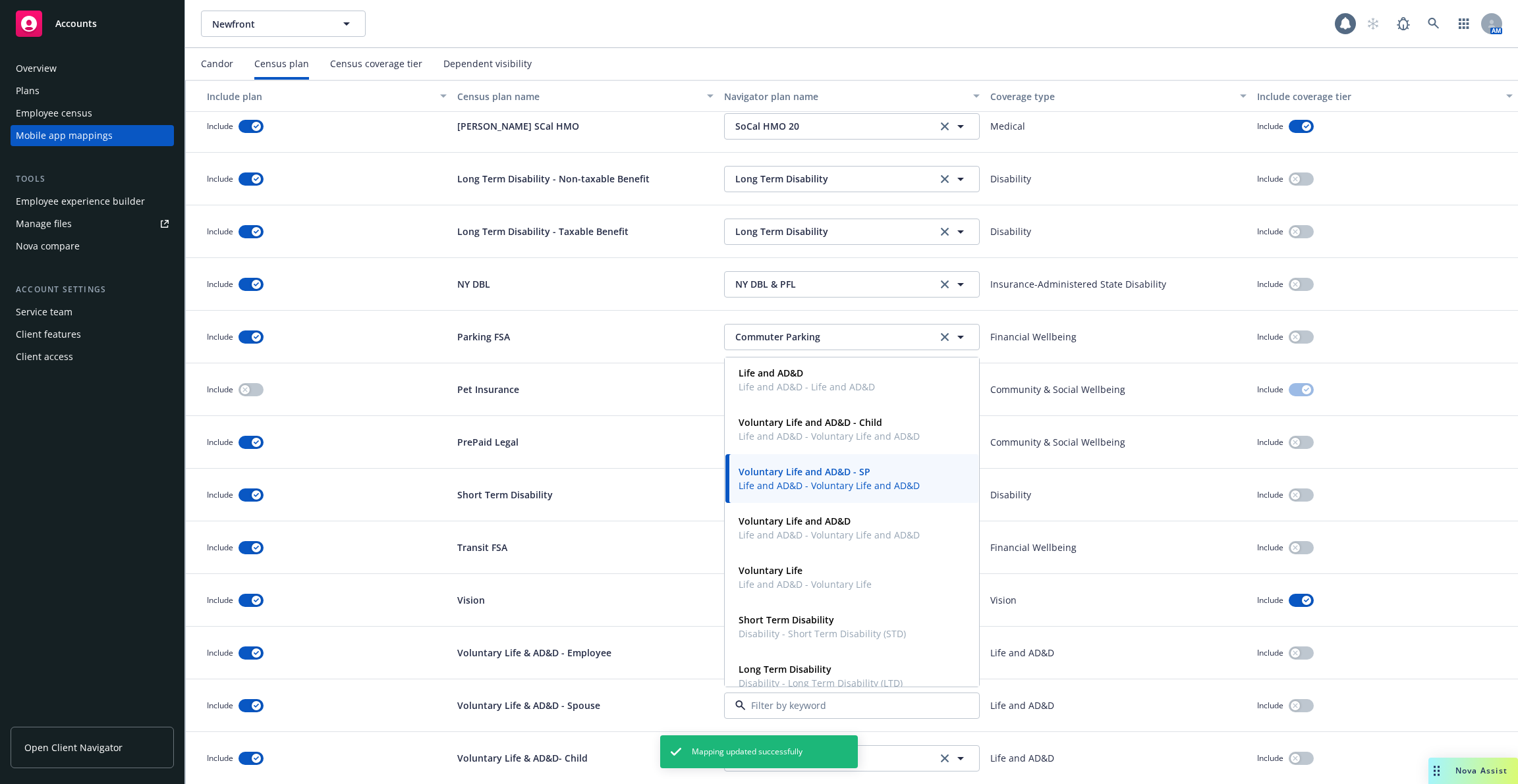
scroll to position [567, 0]
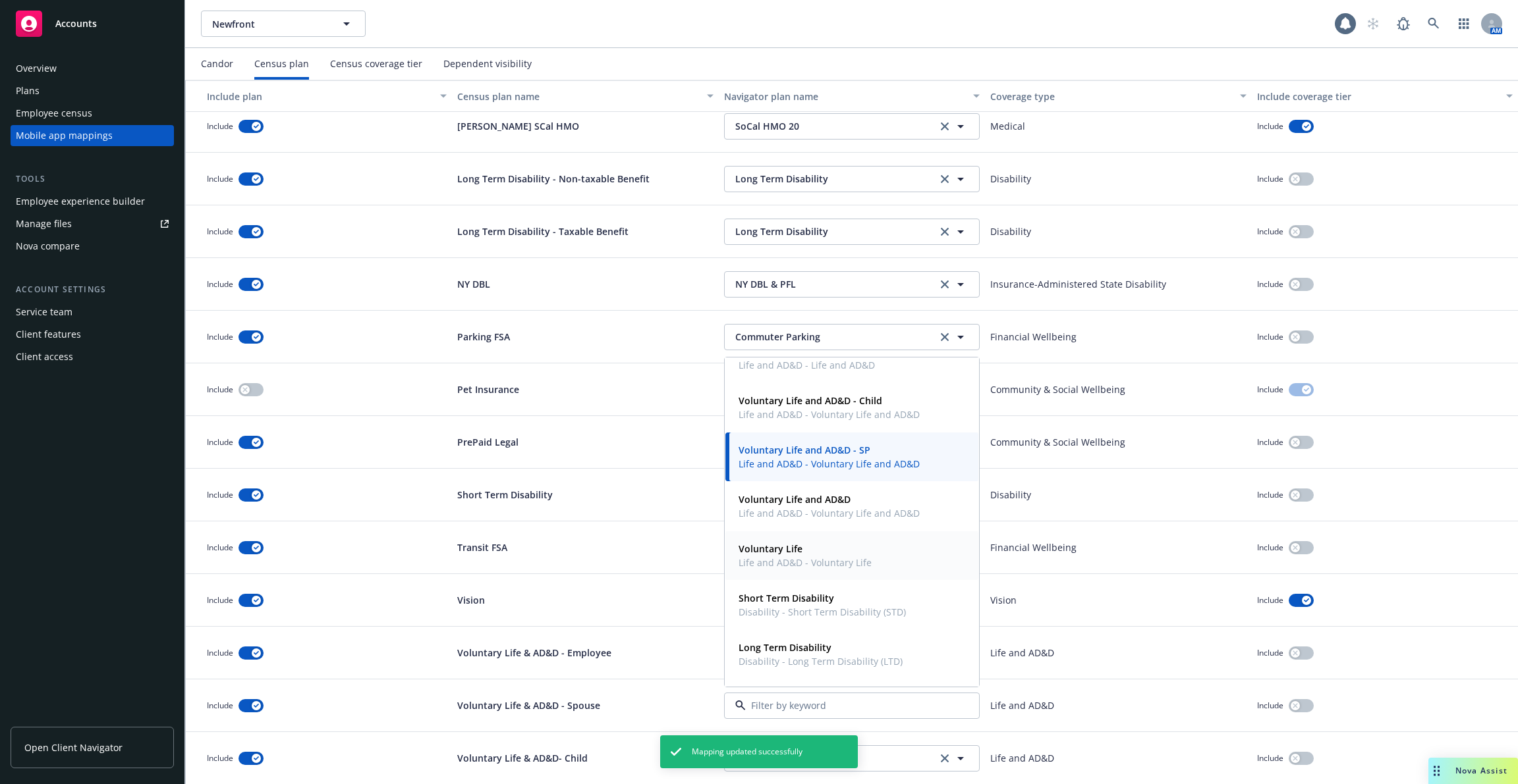
click at [845, 553] on span "Voluntary Life" at bounding box center [805, 549] width 133 height 14
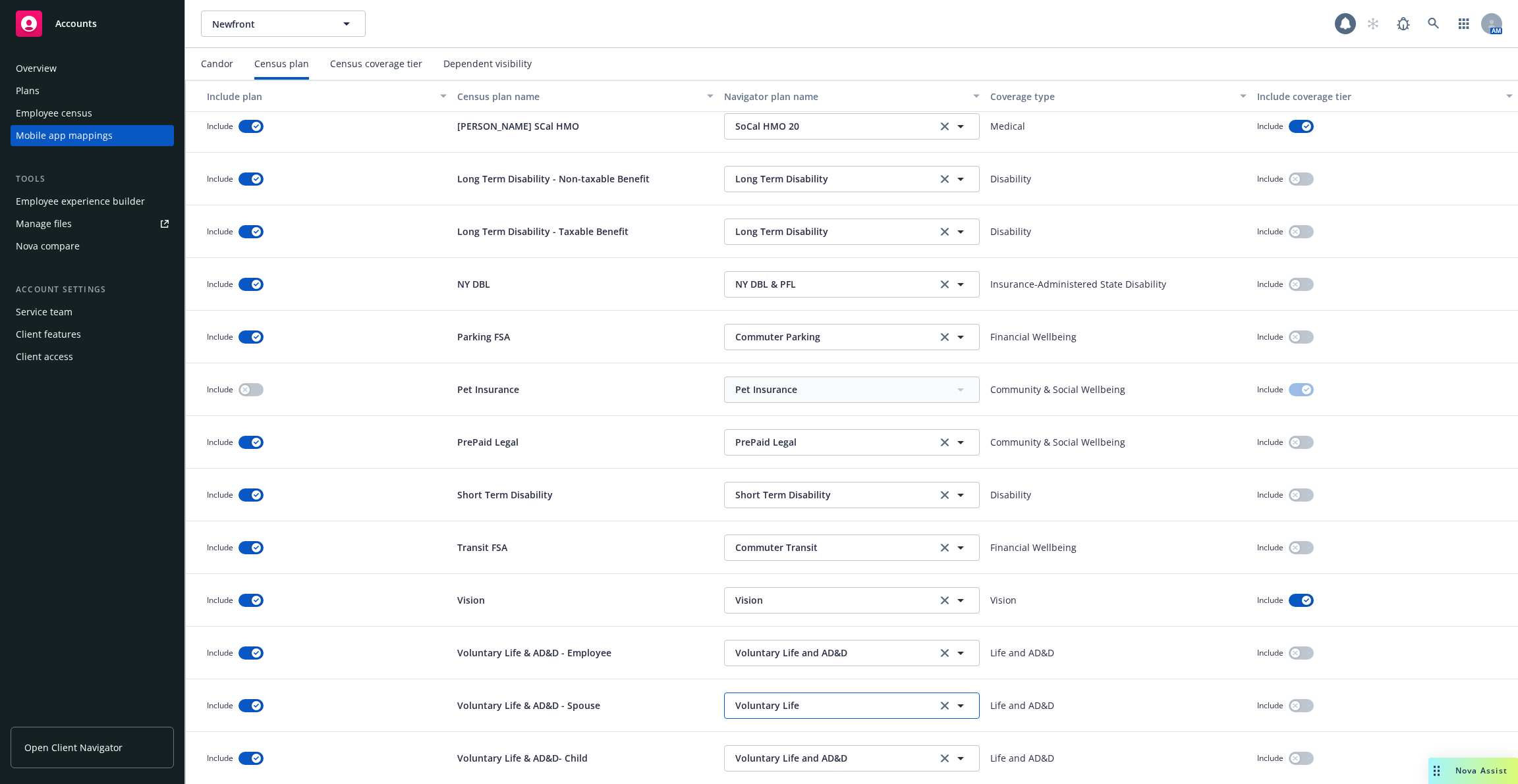
click at [839, 711] on span "Voluntary Life" at bounding box center [833, 705] width 195 height 14
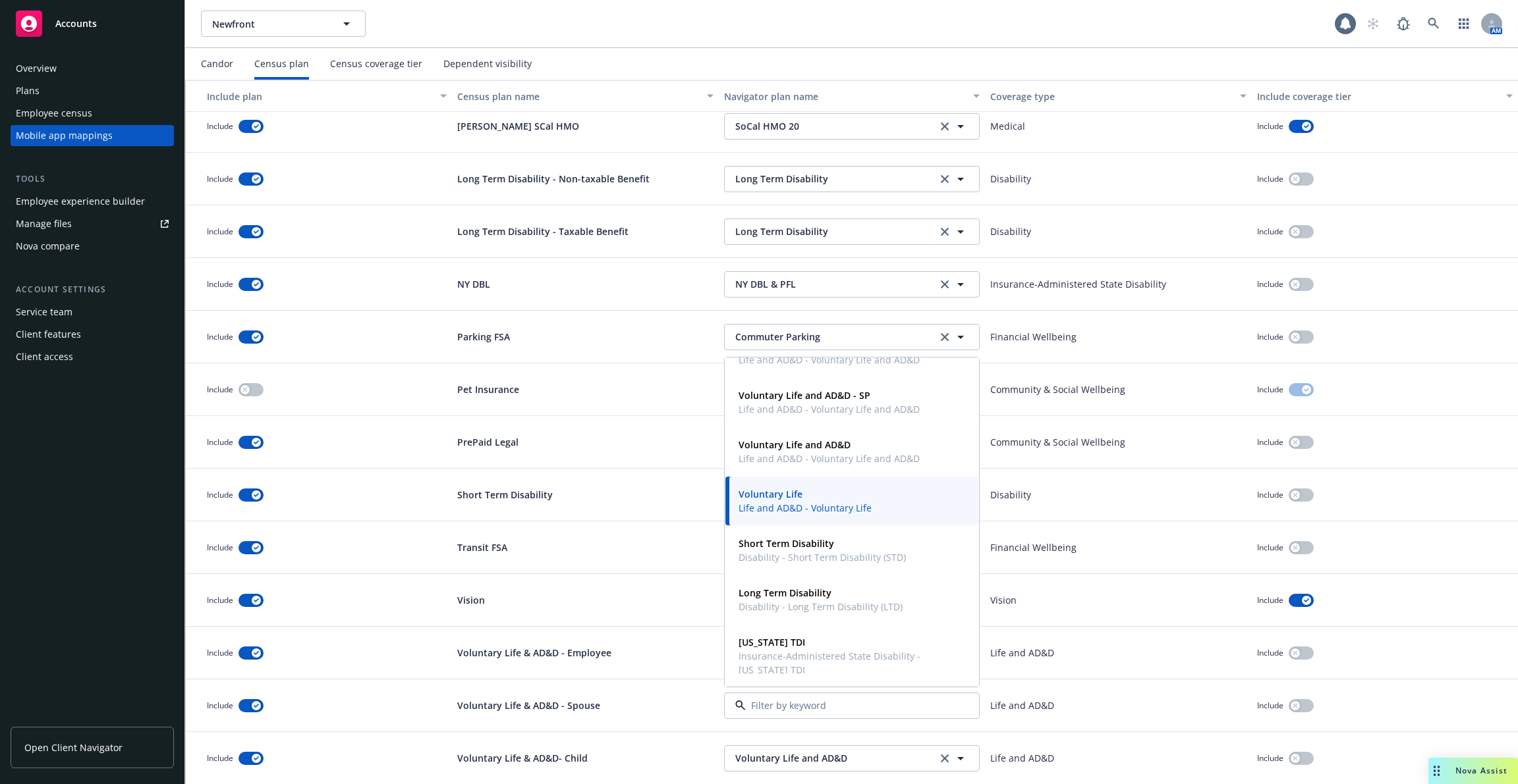
scroll to position [622, 0]
click at [819, 464] on span "Life and AD&D - Voluntary Life and AD&D" at bounding box center [829, 459] width 181 height 14
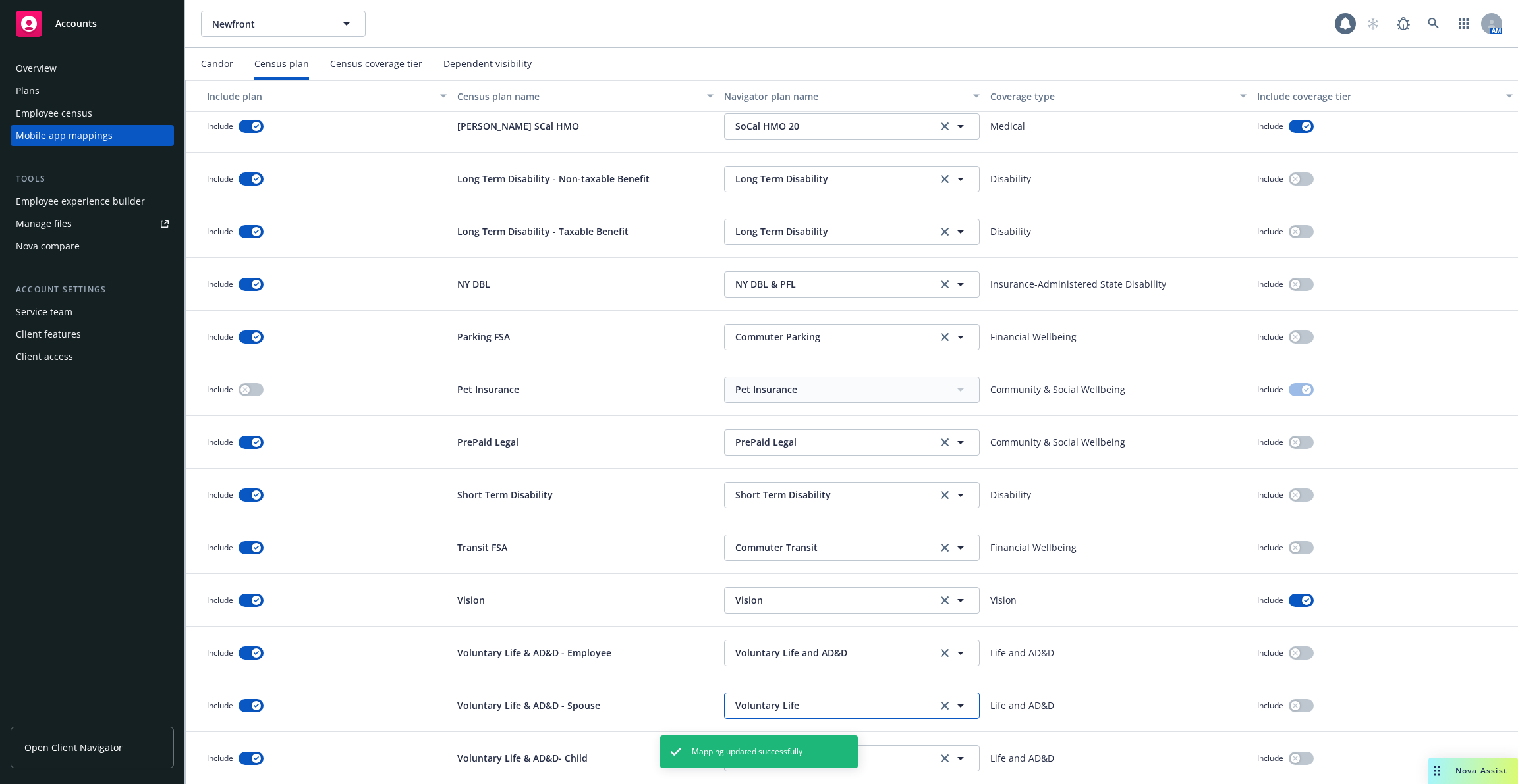
click at [804, 704] on span "Voluntary Life" at bounding box center [833, 705] width 195 height 14
click at [792, 662] on button "Voluntary Life and AD&D" at bounding box center [852, 653] width 256 height 26
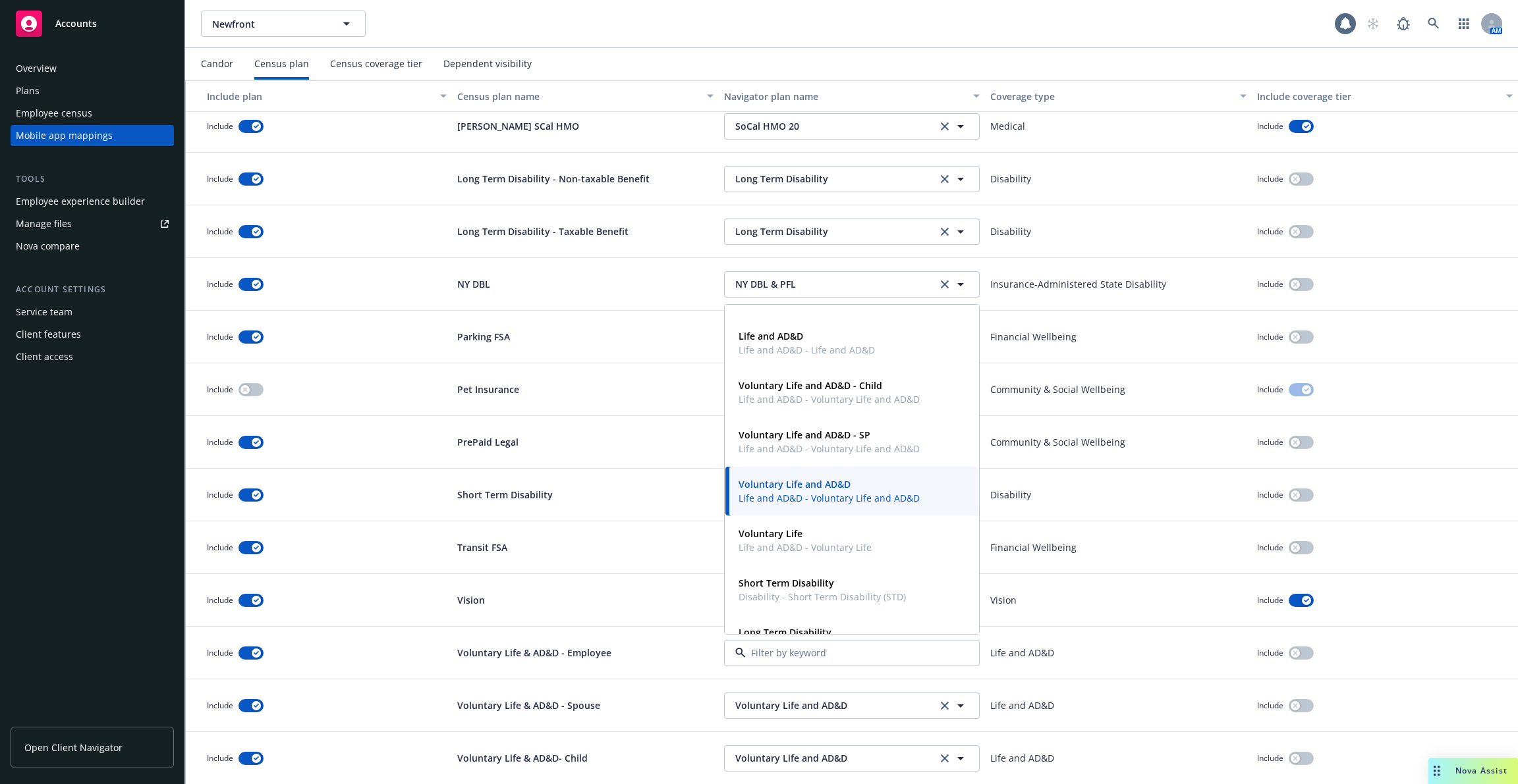
scroll to position [532, 0]
click at [1494, 603] on div "Include" at bounding box center [1384, 600] width 266 height 53
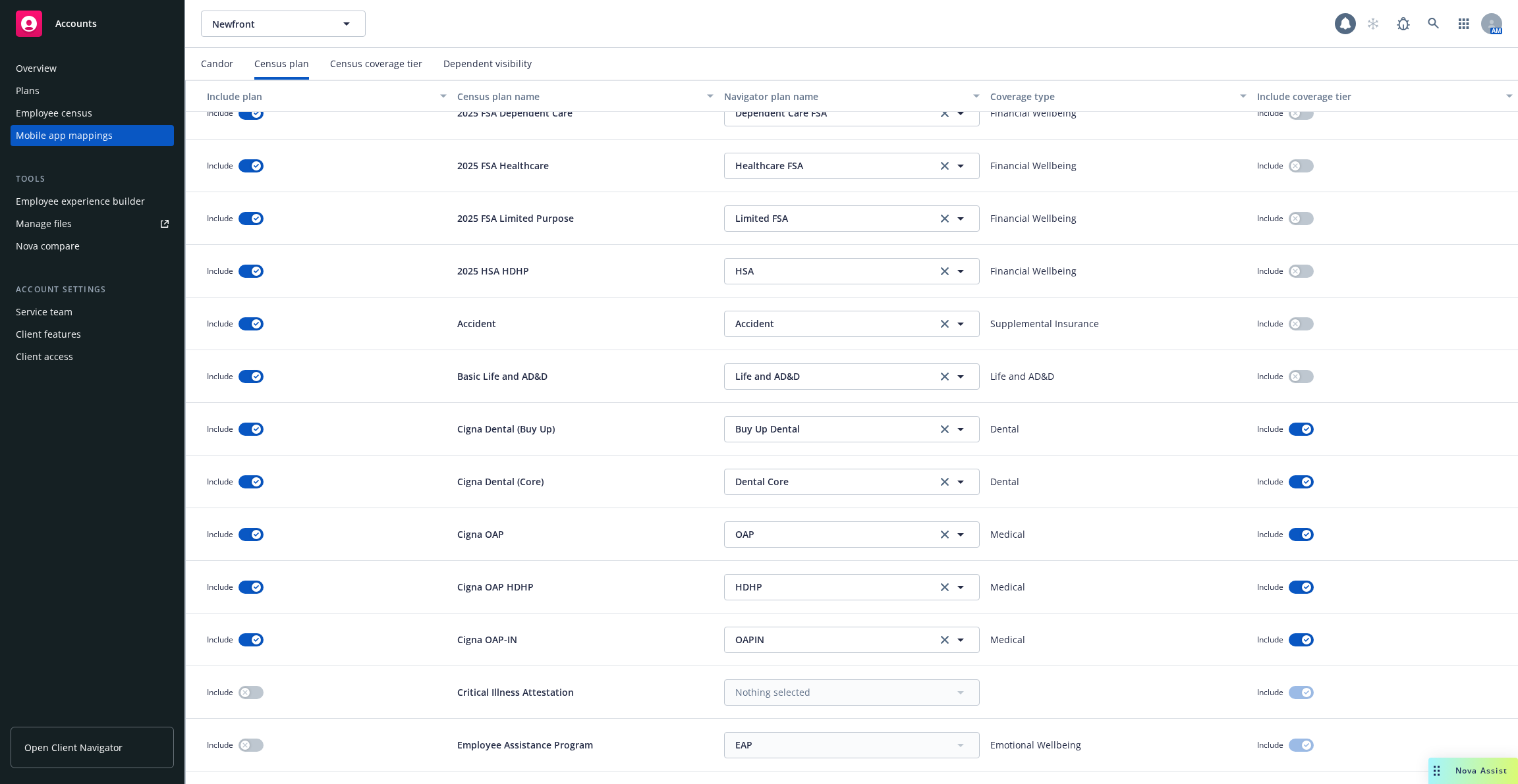
scroll to position [104, 0]
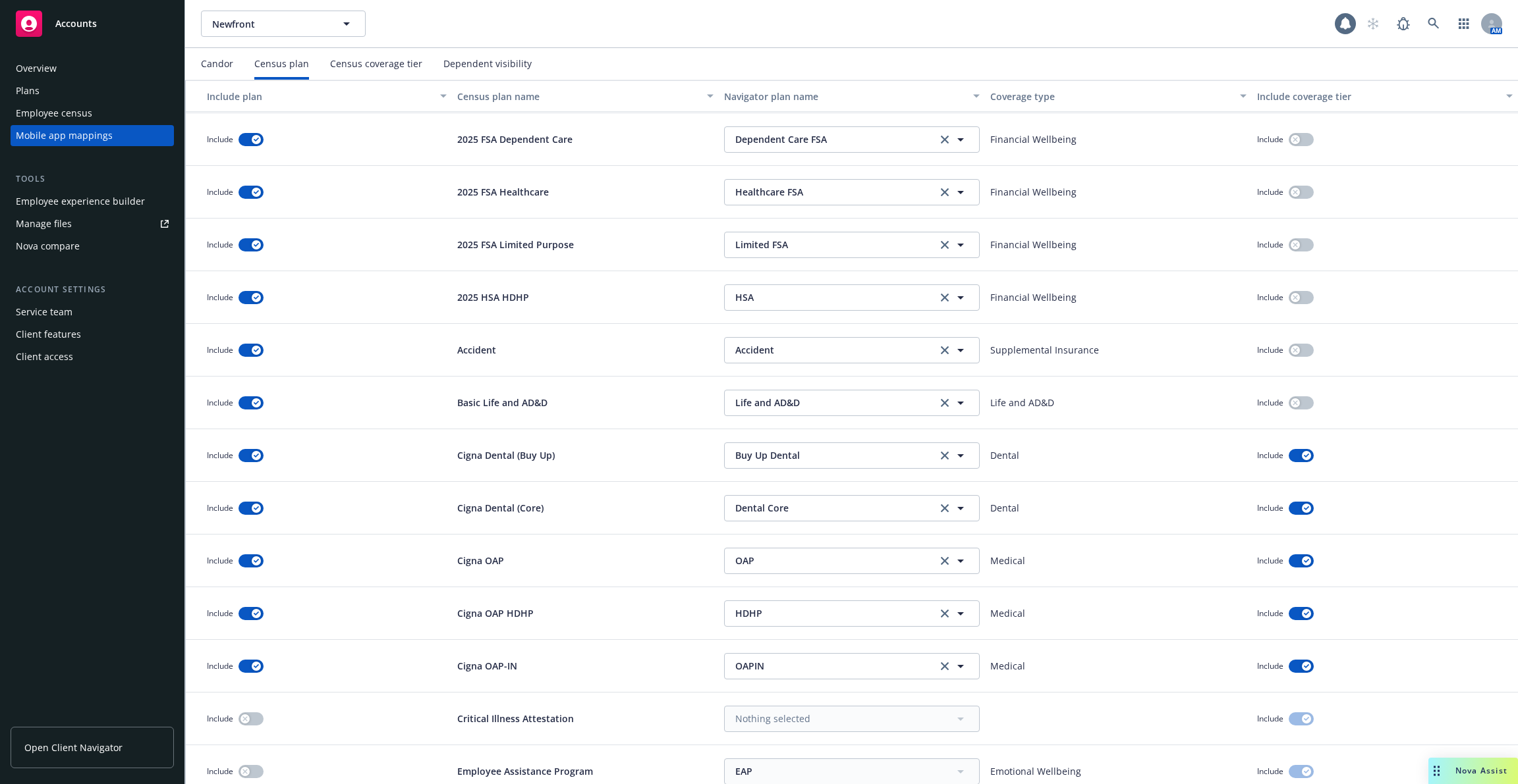
click at [374, 60] on div "Census coverage tier" at bounding box center [375, 64] width 92 height 11
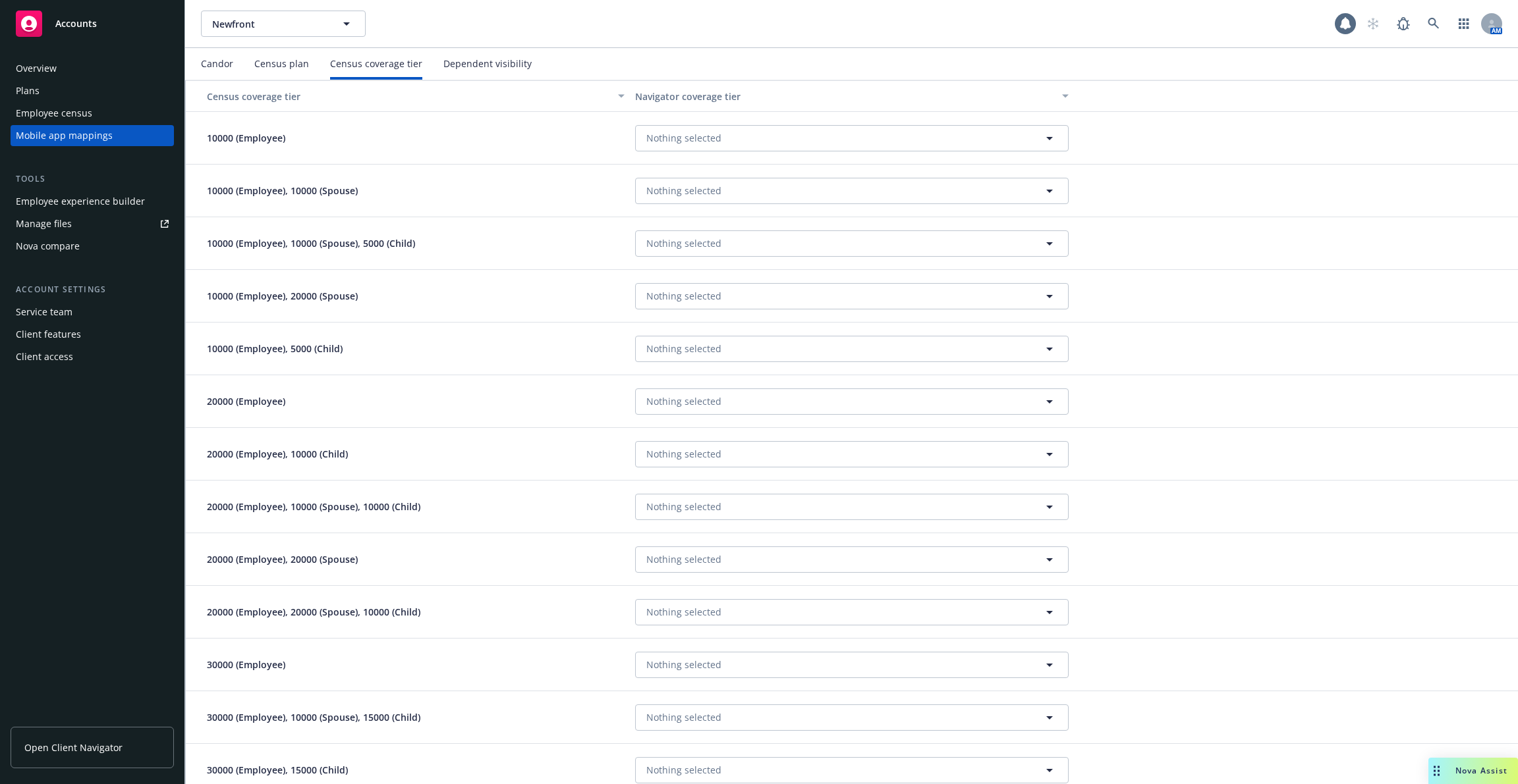
click at [276, 72] on div "Census plan" at bounding box center [281, 64] width 55 height 32
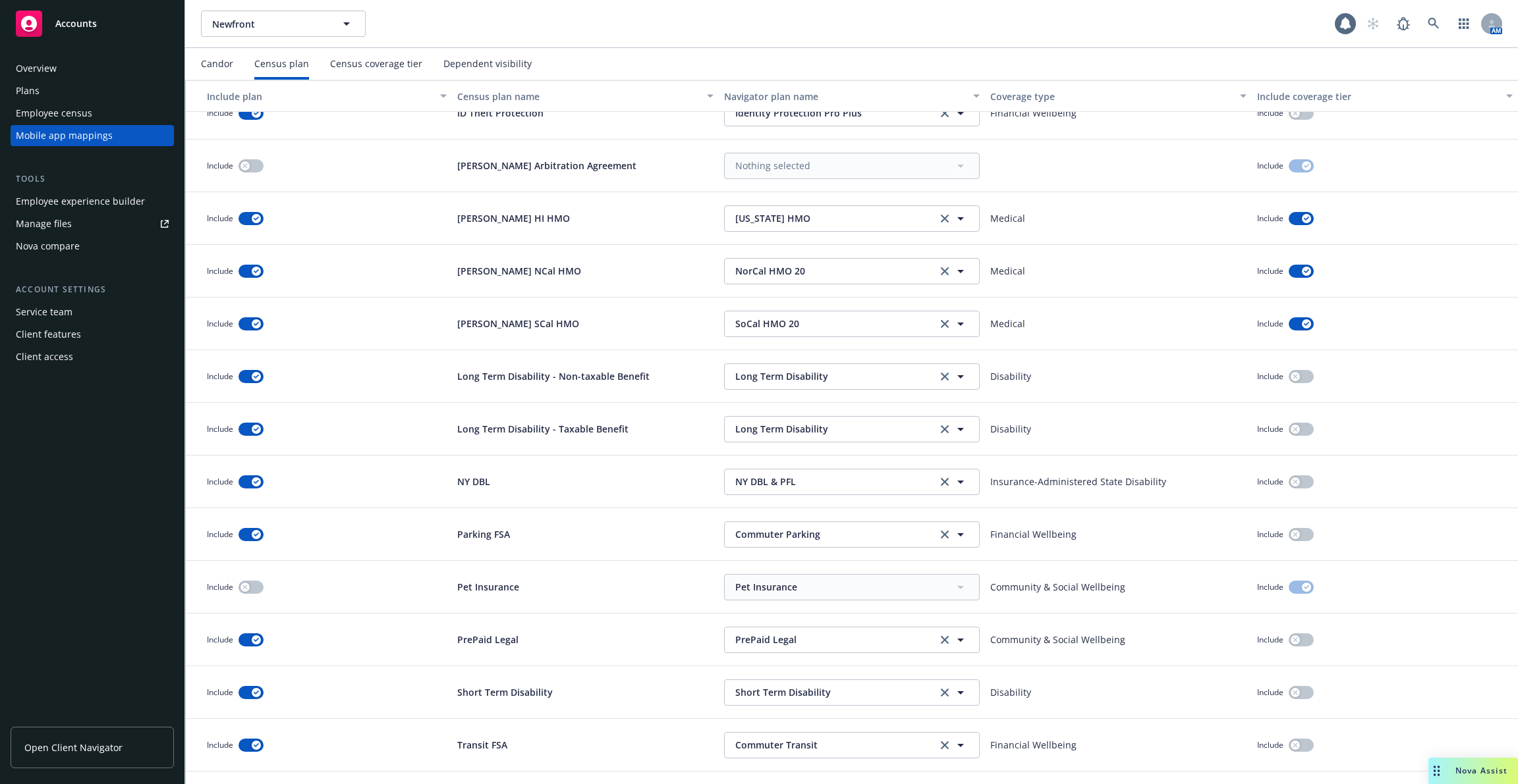
scroll to position [1118, 0]
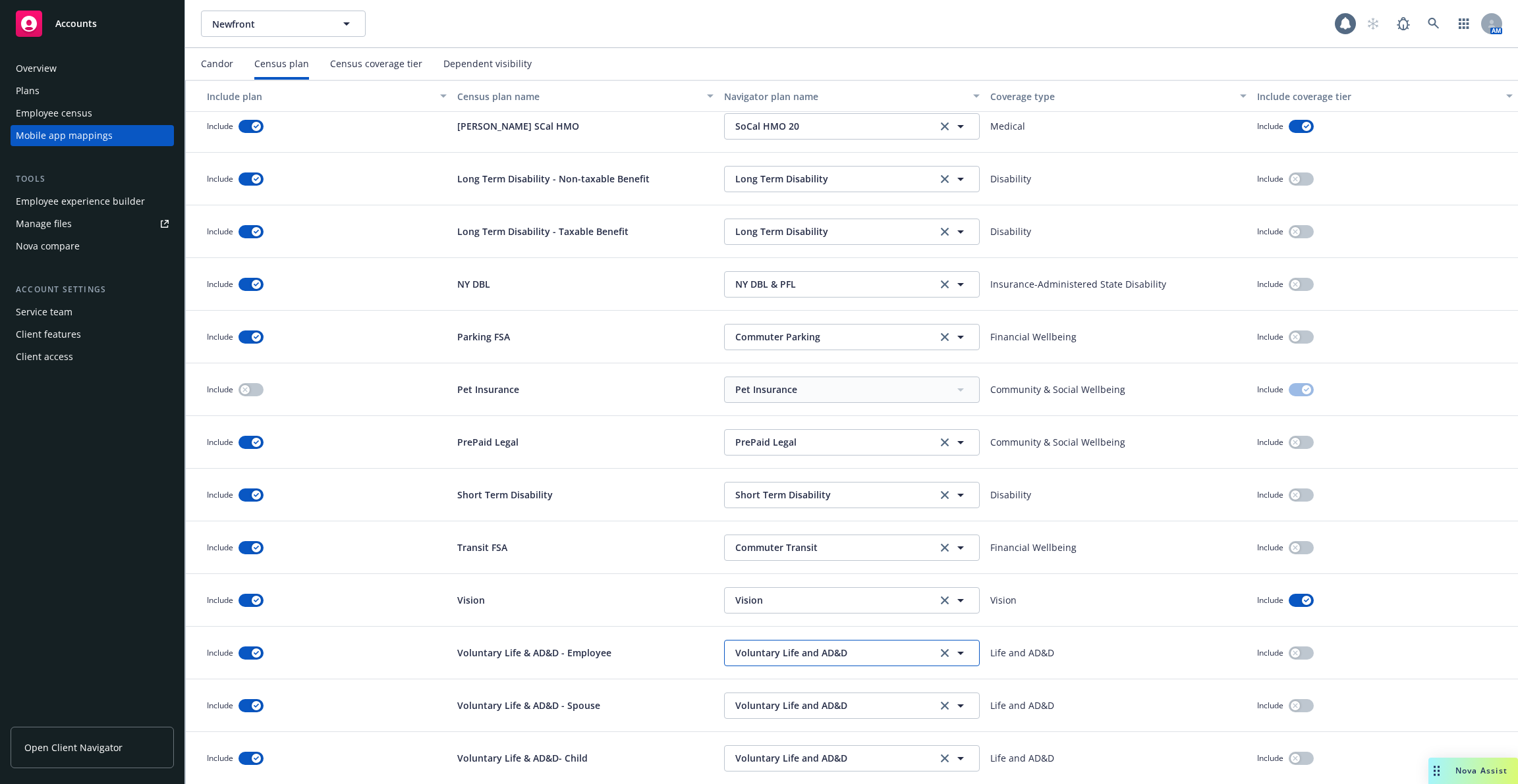
click at [907, 651] on span "Voluntary Life and AD&D" at bounding box center [833, 652] width 195 height 14
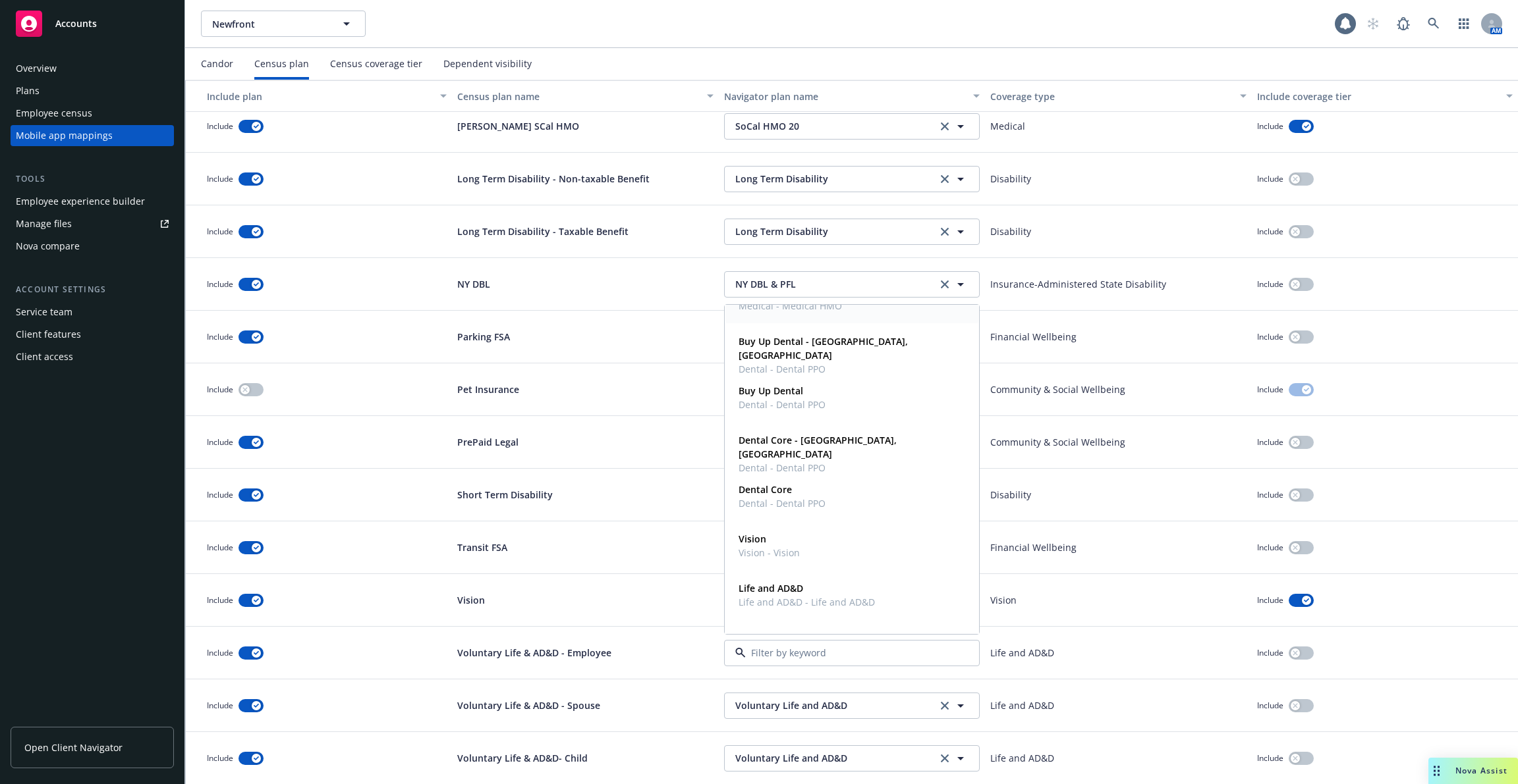
scroll to position [340, 0]
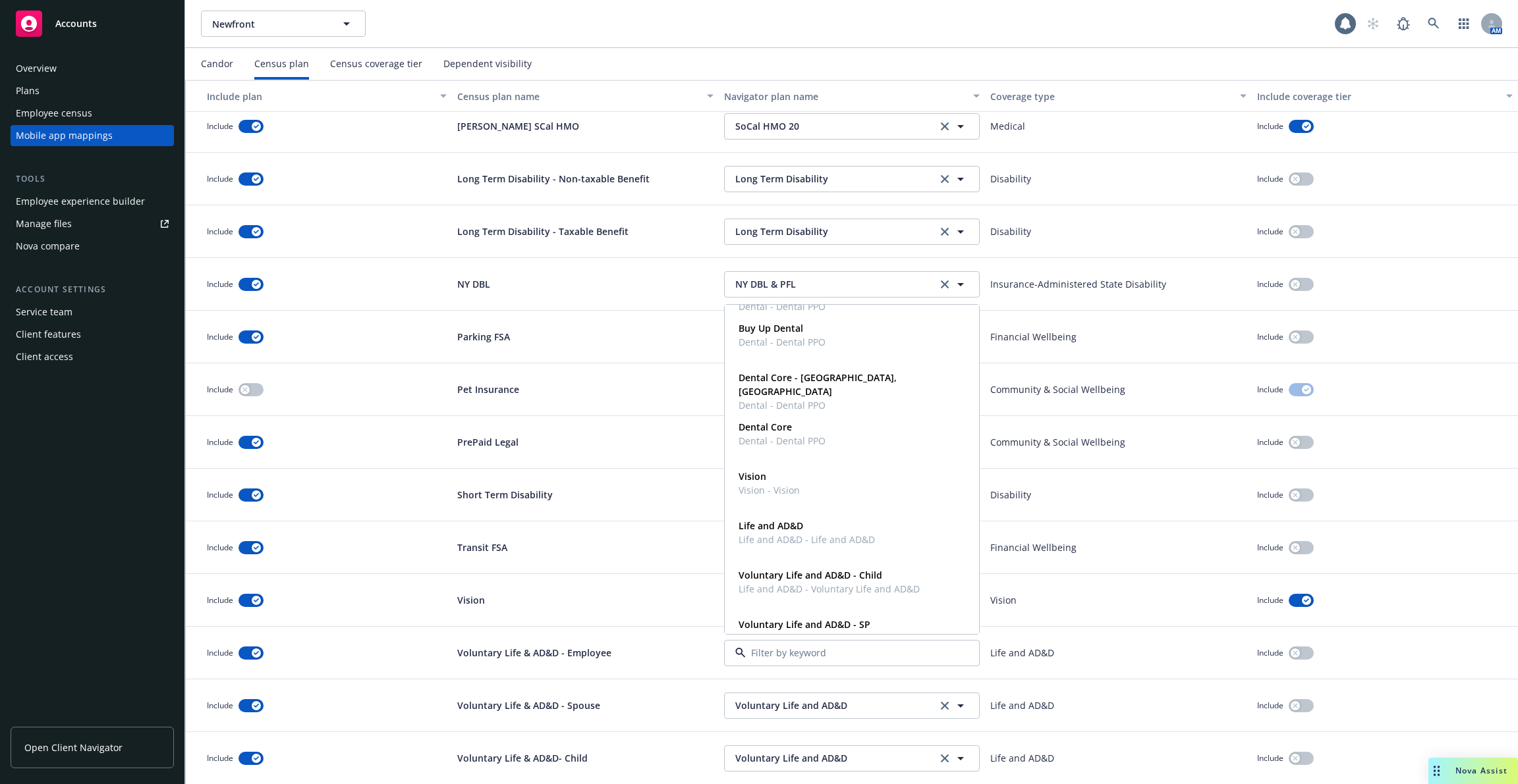
click at [1204, 13] on div "Newfront Newfront" at bounding box center [768, 24] width 1134 height 26
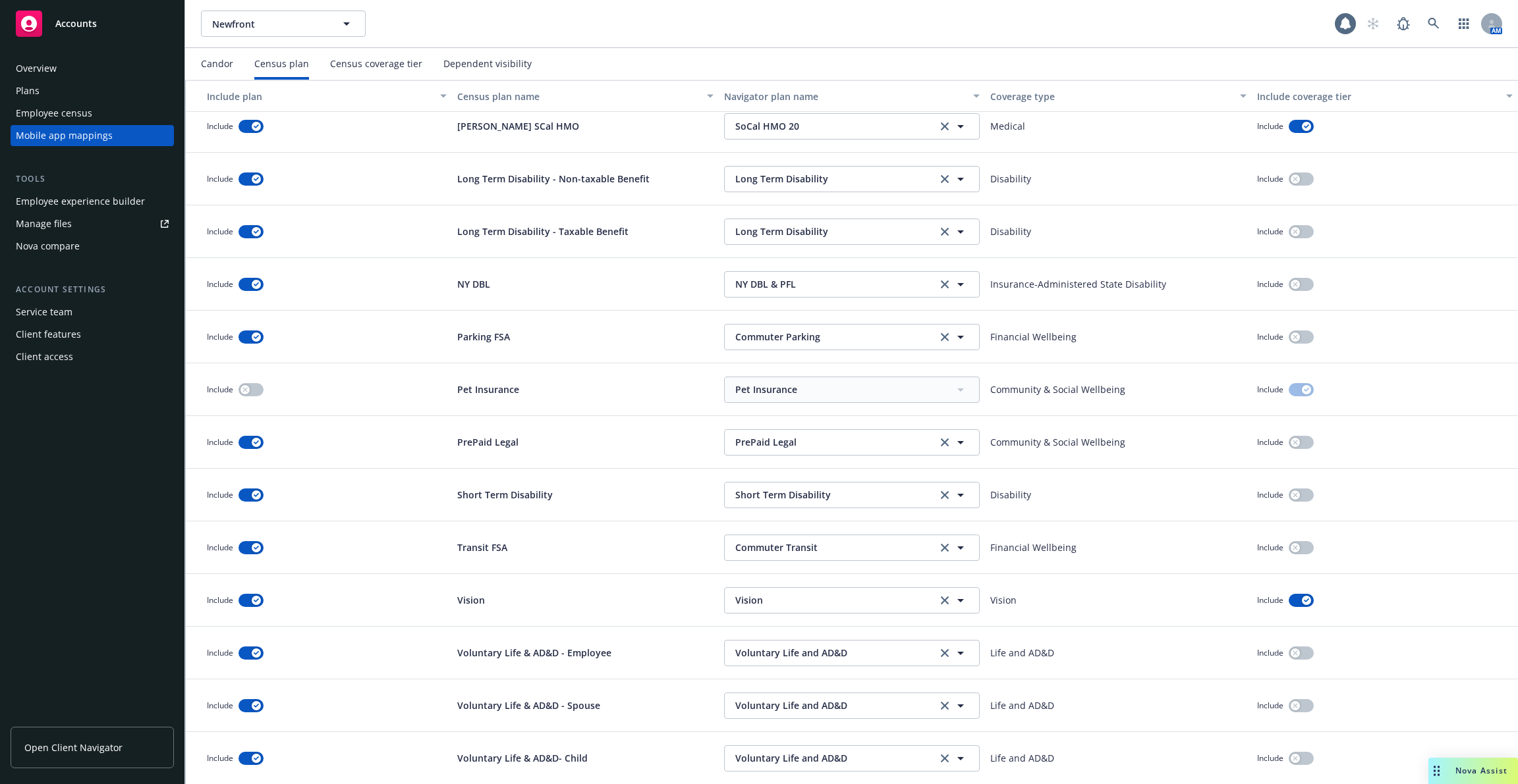
click at [1393, 64] on nav "Candor Census plan Census coverage tier Dependent visibility" at bounding box center [851, 64] width 1301 height 32
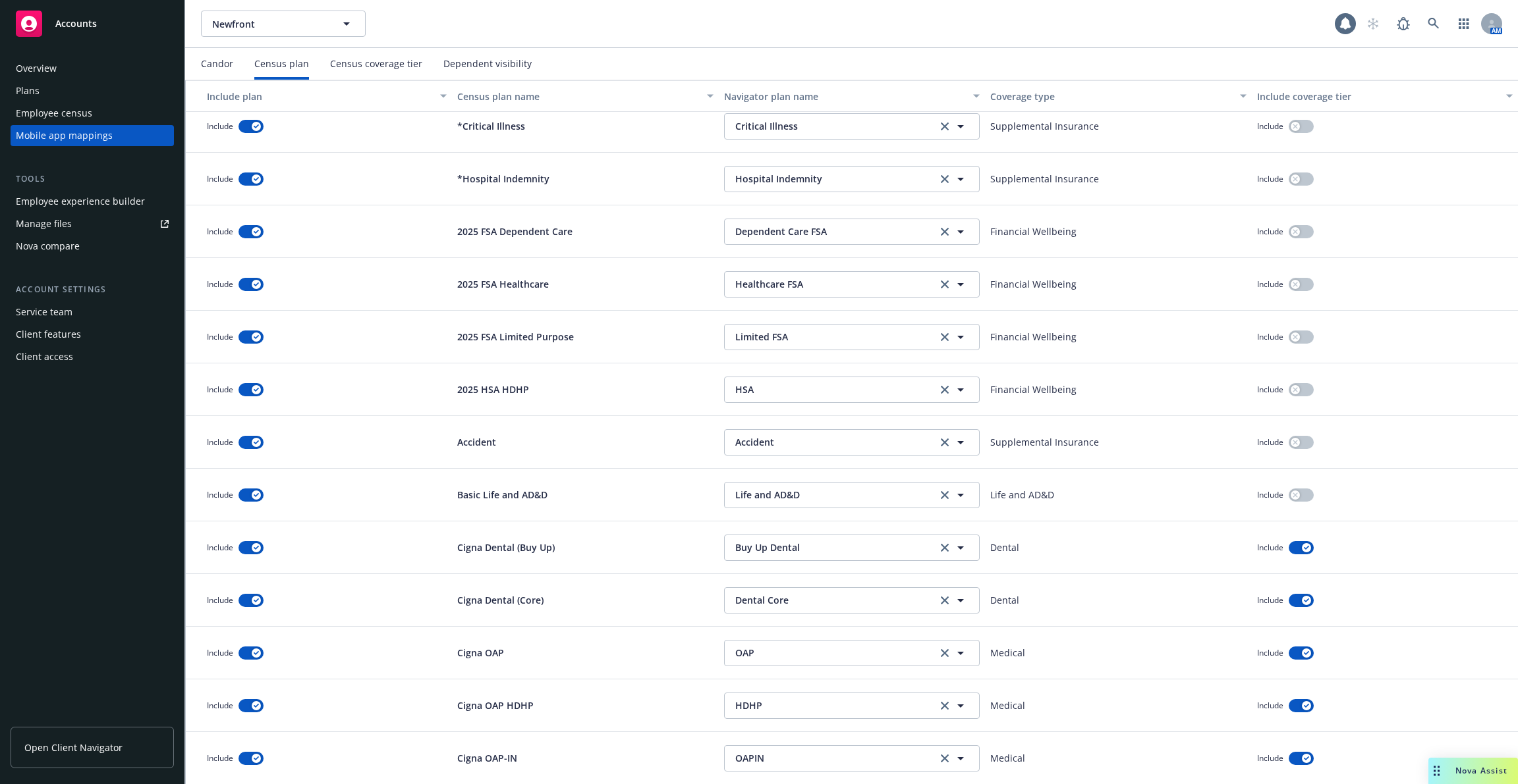
scroll to position [11, 0]
